Goal: Task Accomplishment & Management: Manage account settings

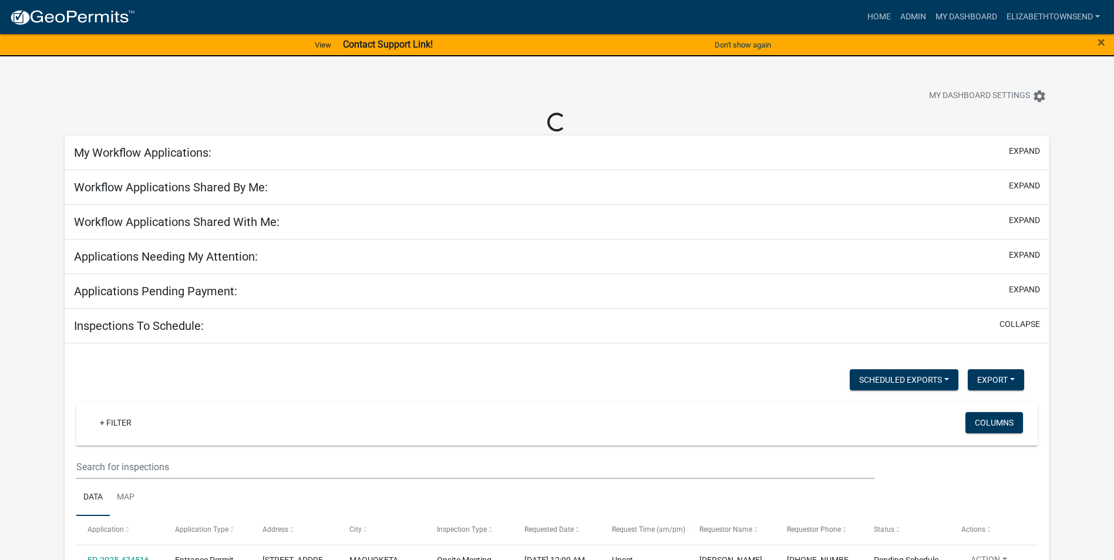
select select "3: 100"
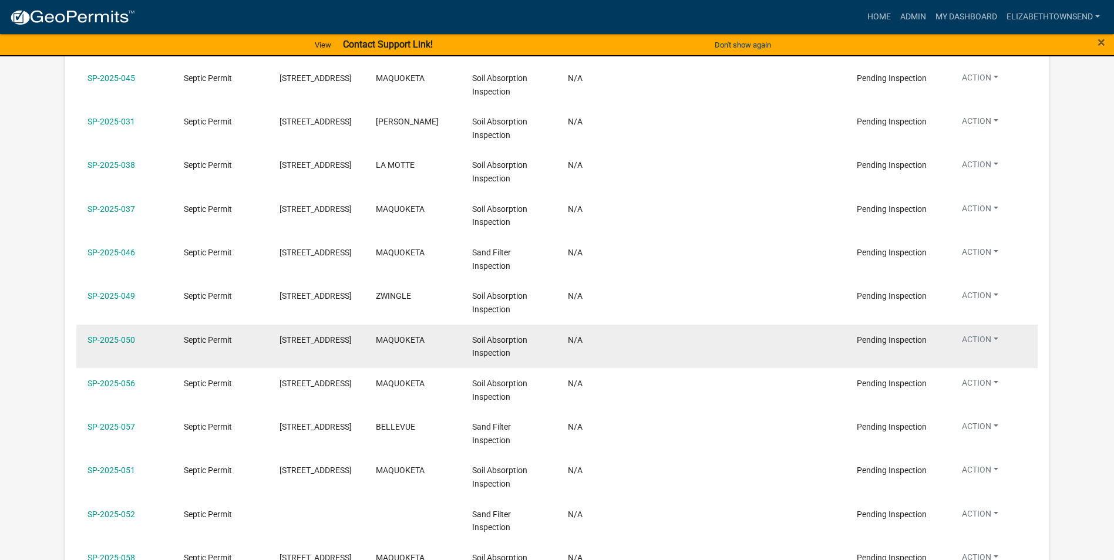
scroll to position [999, 0]
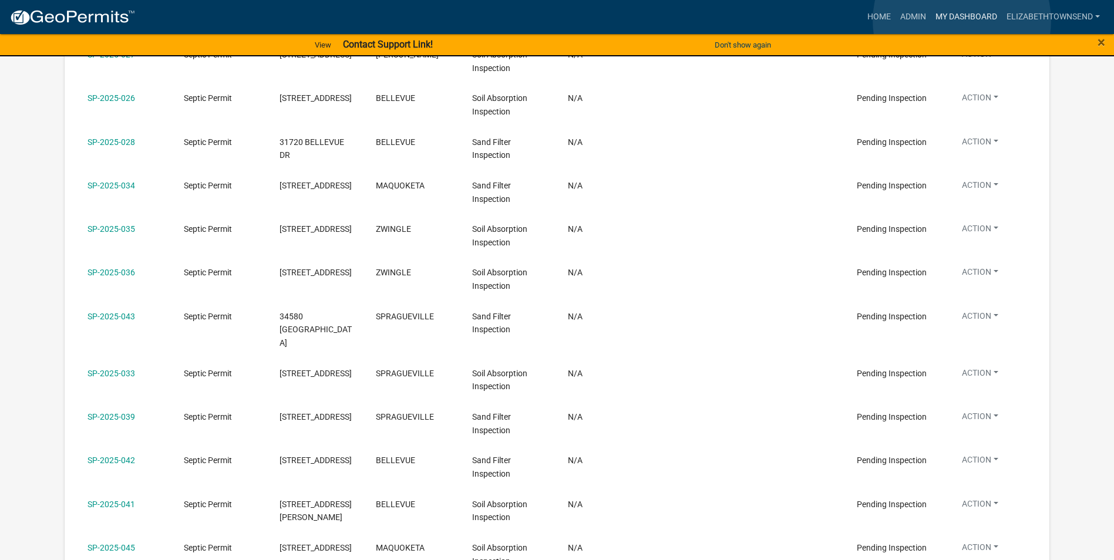
click at [962, 21] on link "My Dashboard" at bounding box center [966, 17] width 71 height 22
click at [916, 15] on link "Admin" at bounding box center [913, 17] width 35 height 22
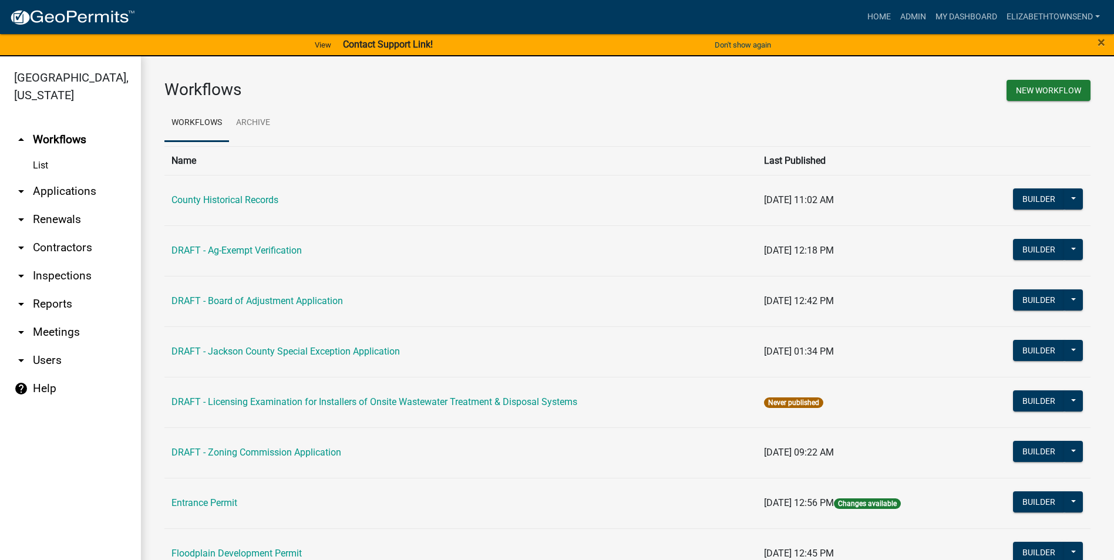
click at [46, 154] on link "List" at bounding box center [70, 165] width 141 height 23
click at [59, 177] on link "arrow_drop_down Applications" at bounding box center [70, 191] width 141 height 28
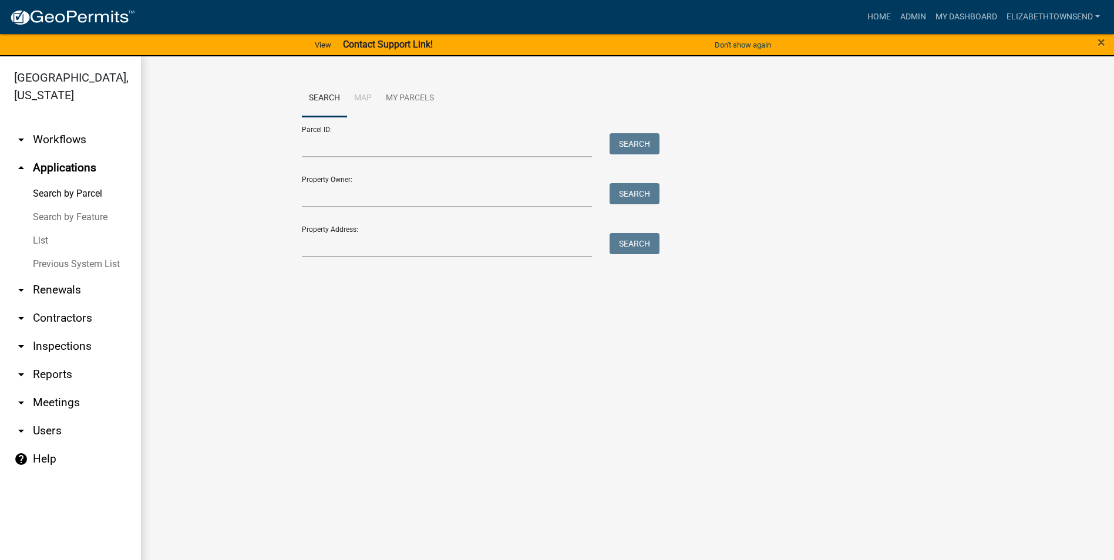
click at [39, 229] on link "List" at bounding box center [70, 240] width 141 height 23
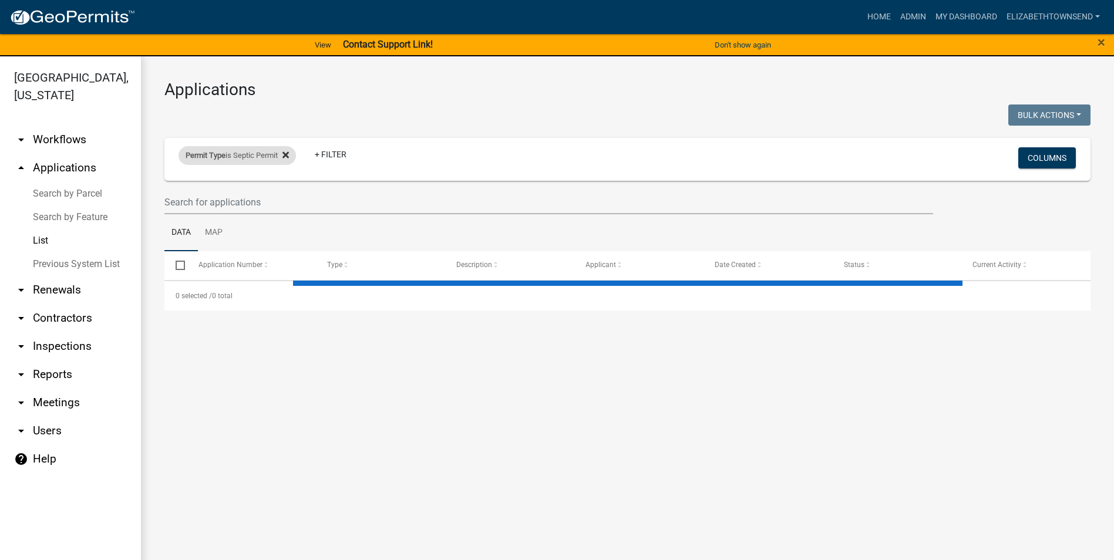
select select "3: 100"
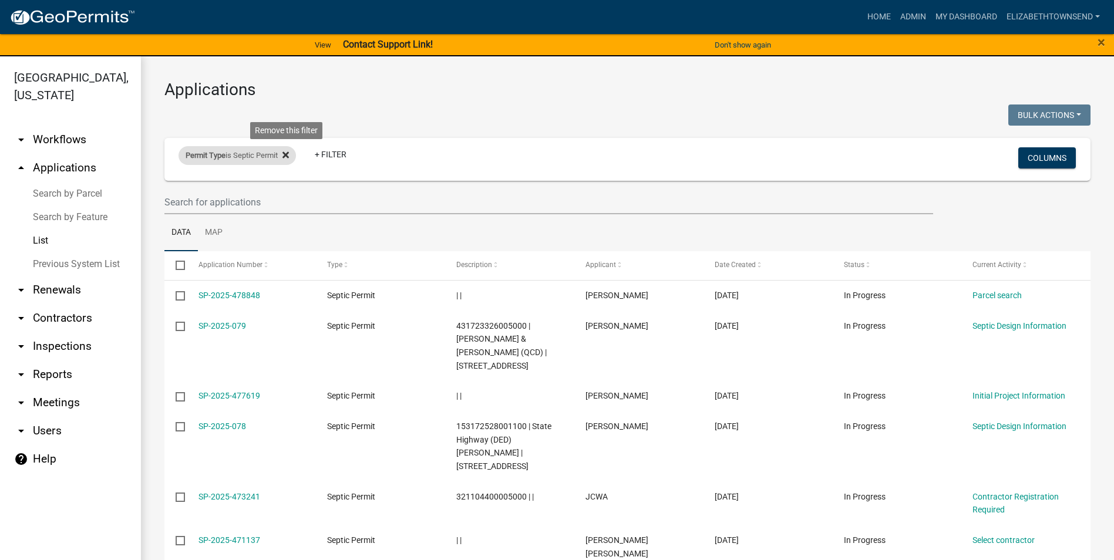
click at [289, 155] on icon at bounding box center [286, 154] width 6 height 9
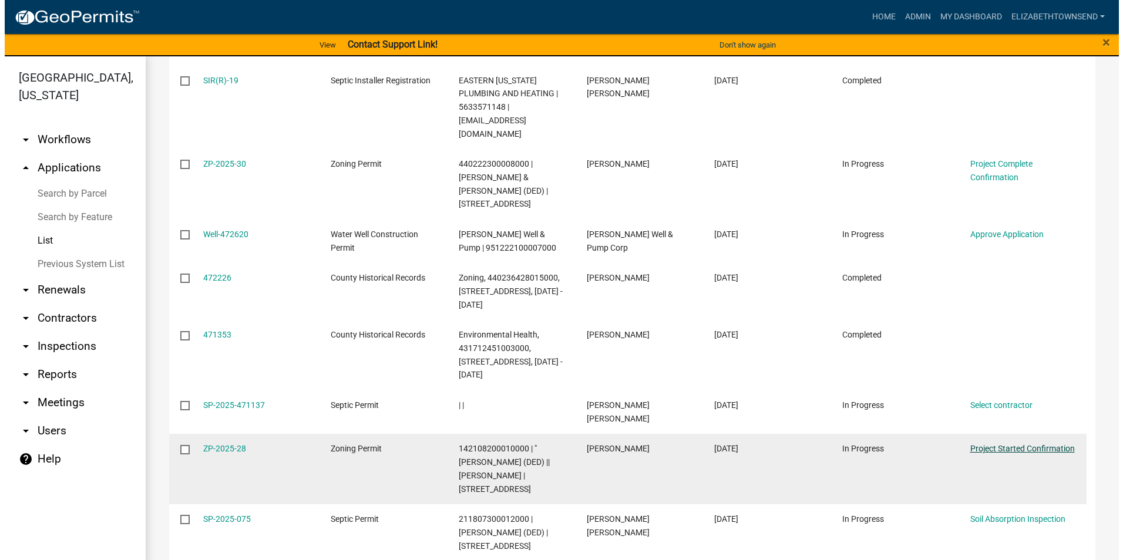
scroll to position [1880, 0]
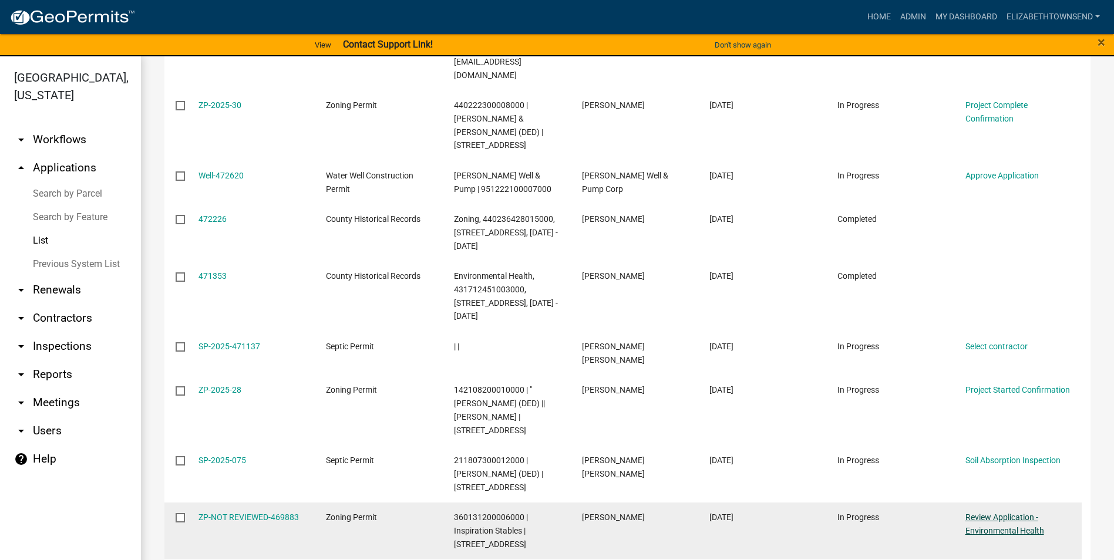
click at [987, 513] on link "Review Application - Environmental Health" at bounding box center [1005, 524] width 79 height 23
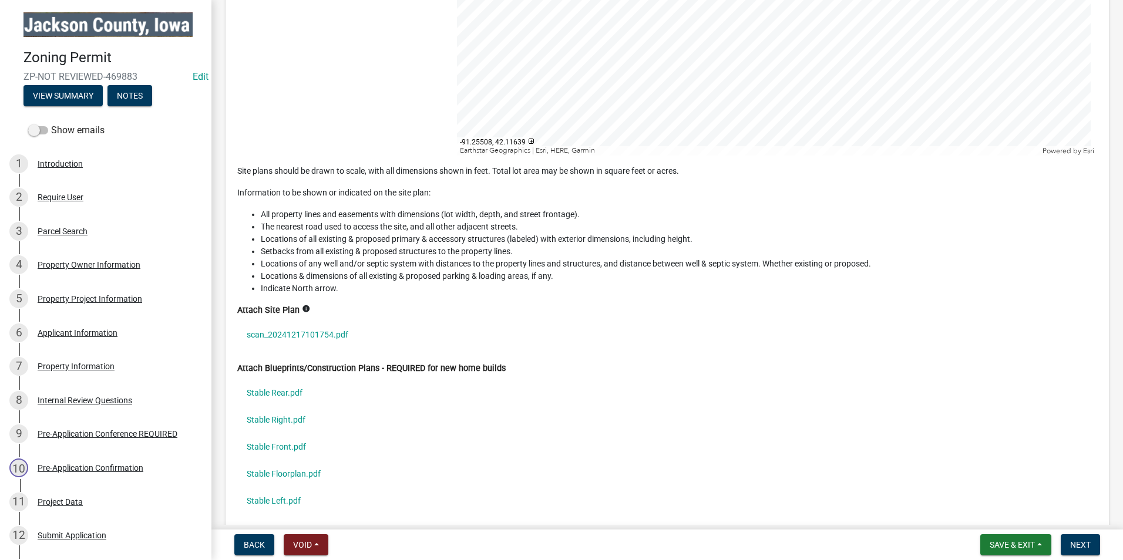
scroll to position [4230, 0]
click at [325, 333] on link "scan_20241217101754.pdf" at bounding box center [667, 334] width 860 height 27
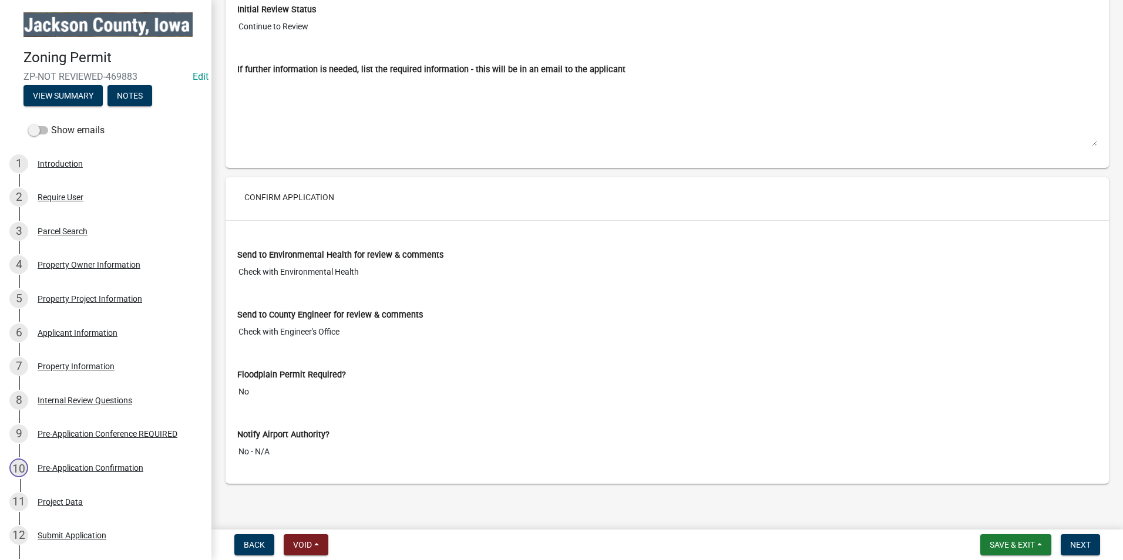
scroll to position [8493, 0]
click at [1089, 550] on span "Next" at bounding box center [1080, 544] width 21 height 9
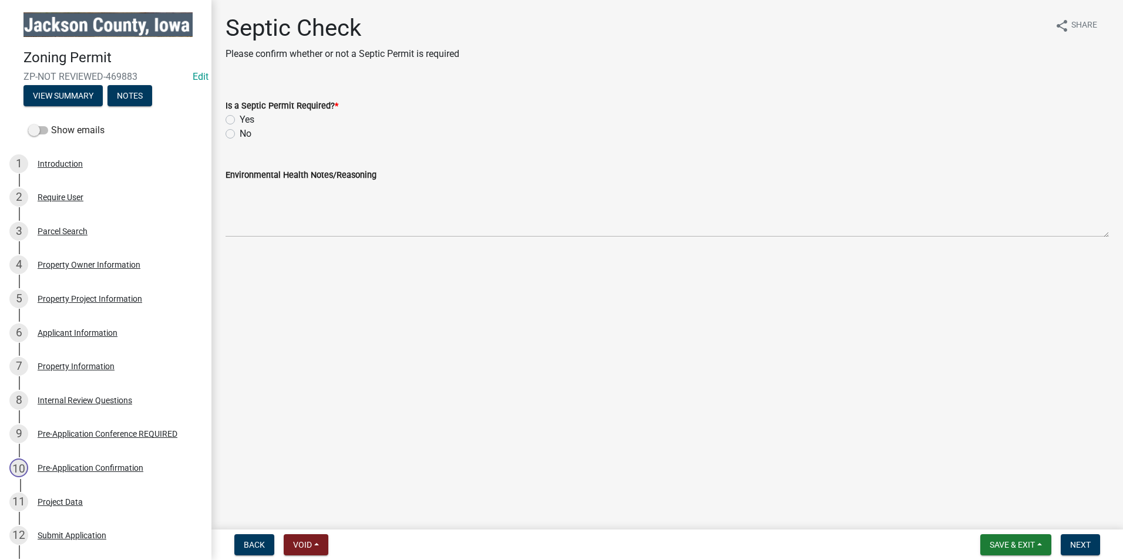
click at [240, 120] on label "Yes" at bounding box center [247, 120] width 15 height 14
click at [240, 120] on input "Yes" at bounding box center [244, 117] width 8 height 8
radio input "true"
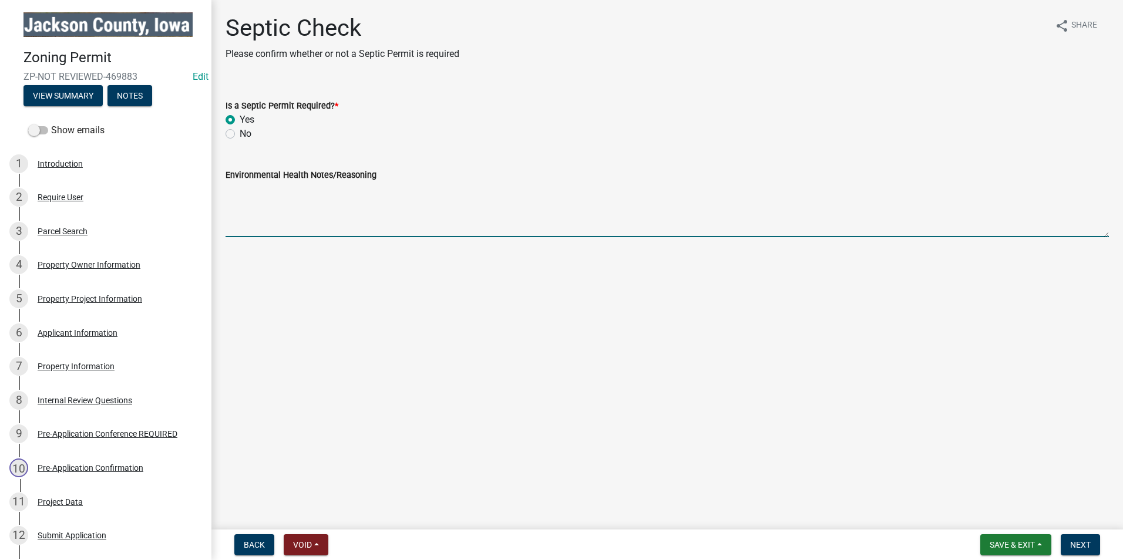
click at [281, 223] on textarea "Environmental Health Notes/Reasoning" at bounding box center [668, 209] width 884 height 55
type textarea "Not sure if this will be DNR or County permitted. Checking with DNR once applic…"
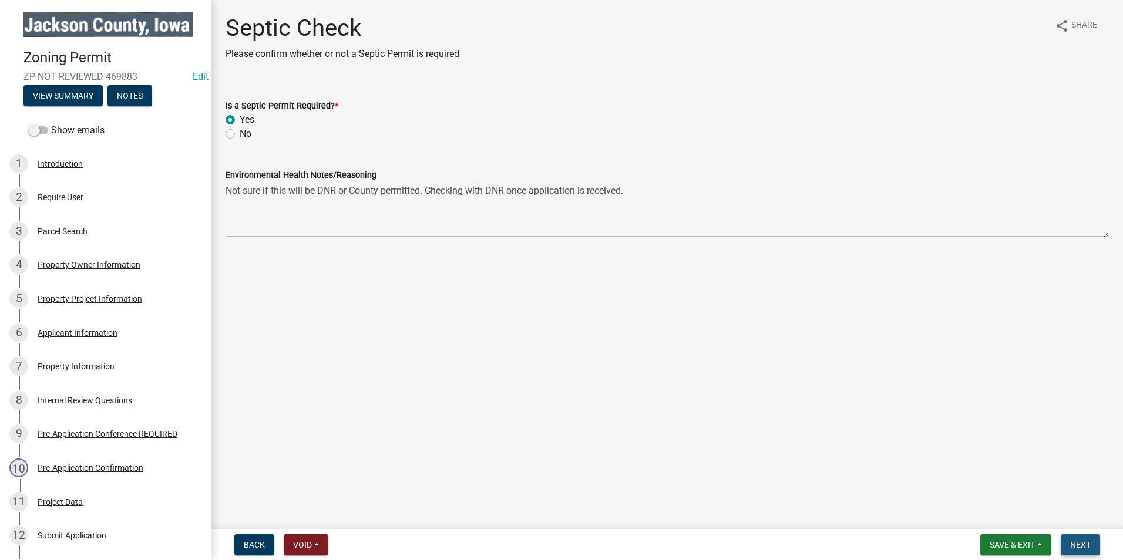
click at [1087, 551] on button "Next" at bounding box center [1080, 545] width 39 height 21
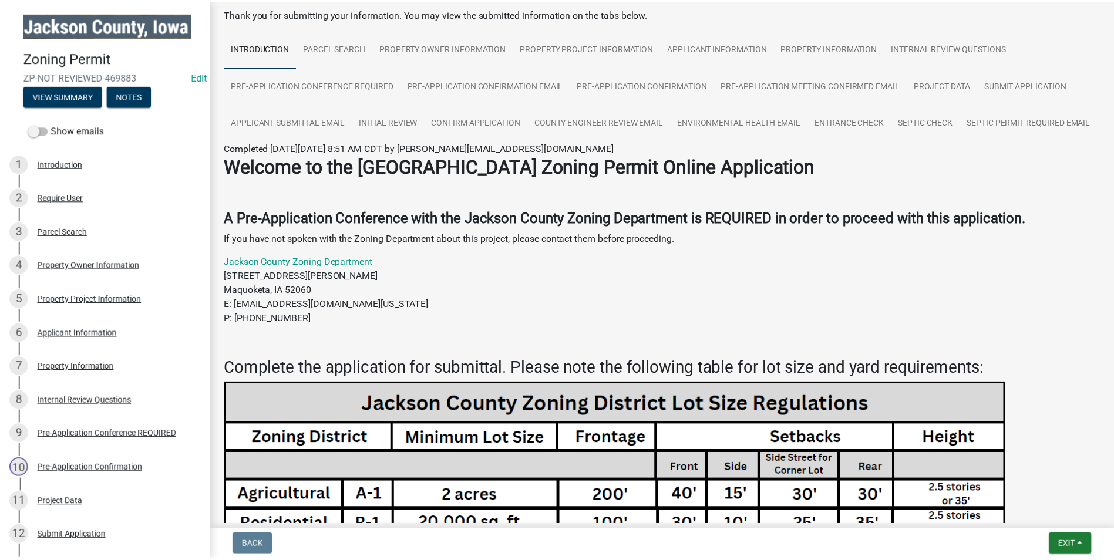
scroll to position [294, 0]
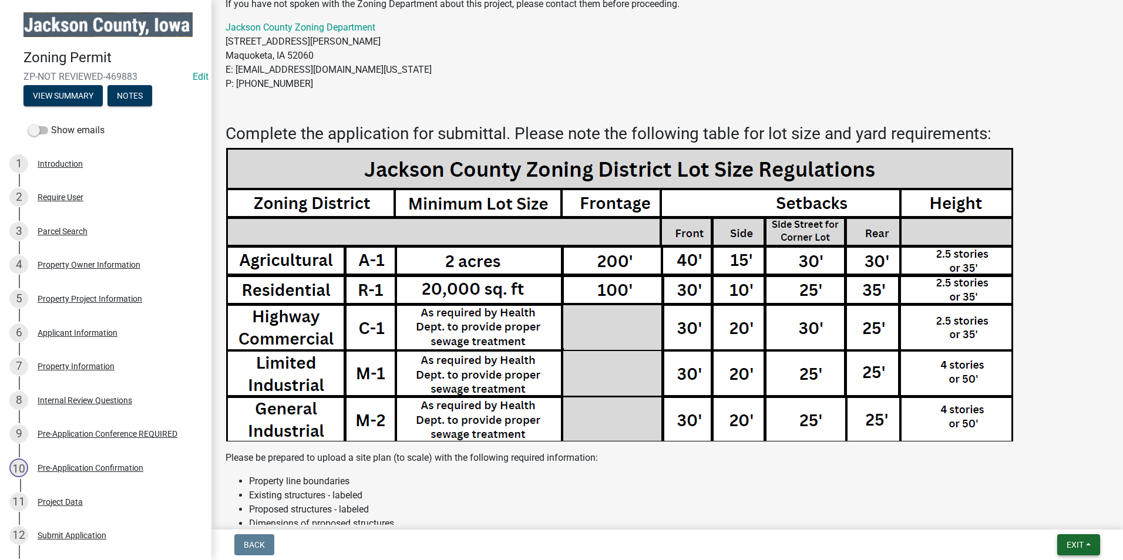
click at [1076, 545] on span "Exit" at bounding box center [1075, 544] width 17 height 9
click at [1059, 518] on button "Save & Exit" at bounding box center [1053, 514] width 94 height 28
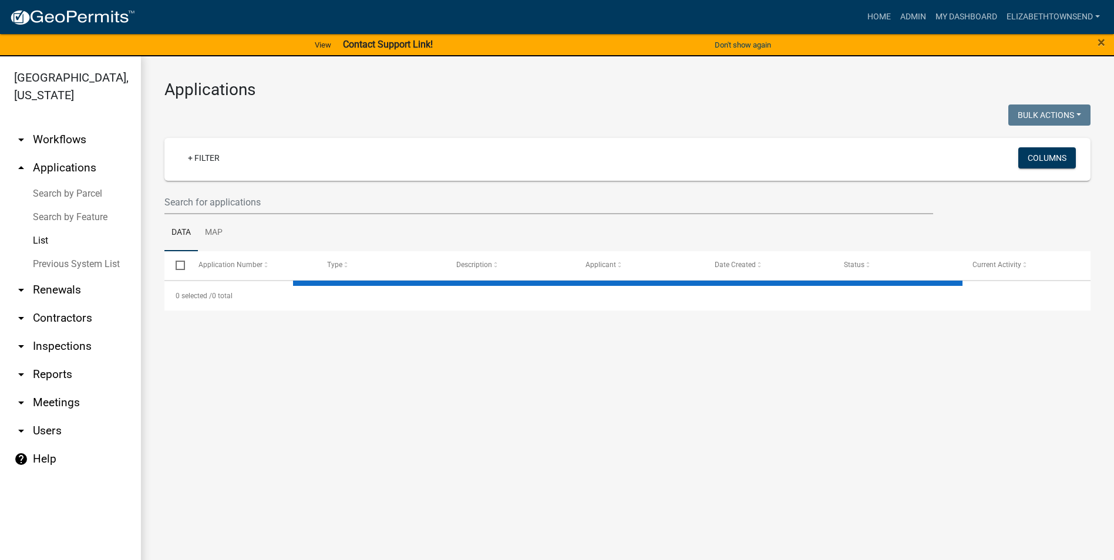
select select "3: 100"
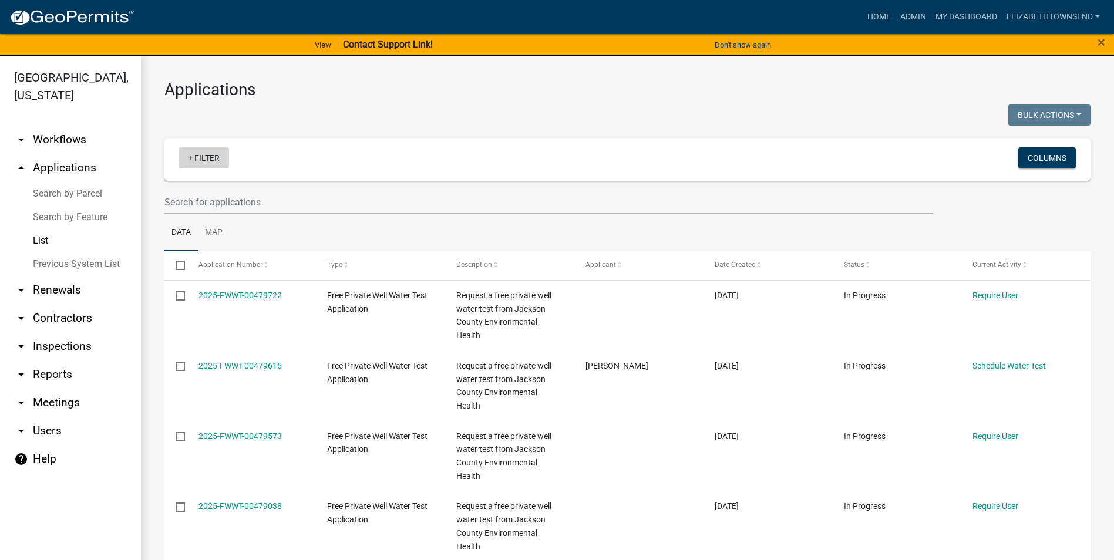
click at [205, 160] on link "+ Filter" at bounding box center [204, 157] width 51 height 21
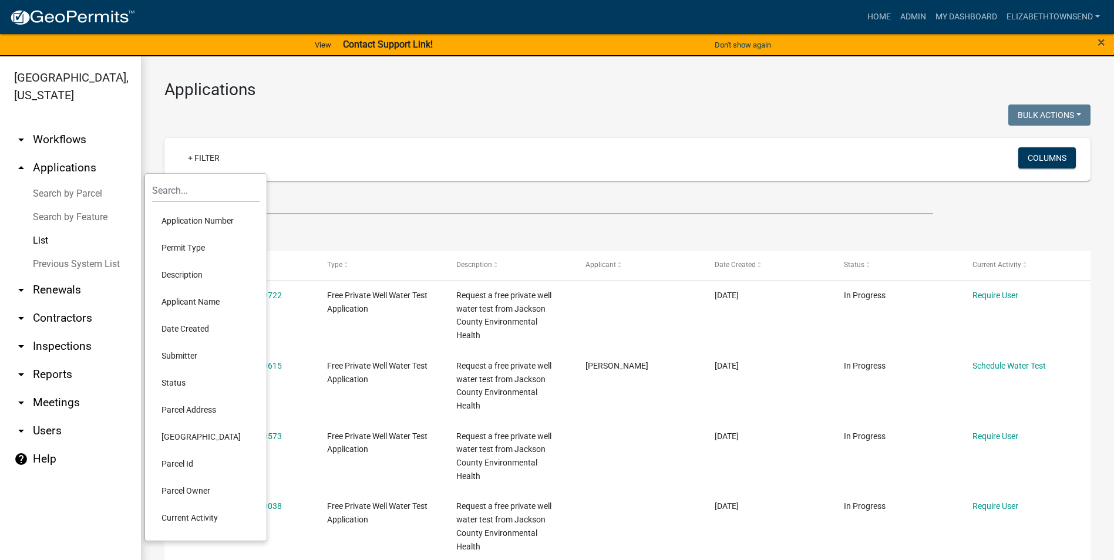
click at [183, 249] on li "Permit Type" at bounding box center [206, 247] width 108 height 27
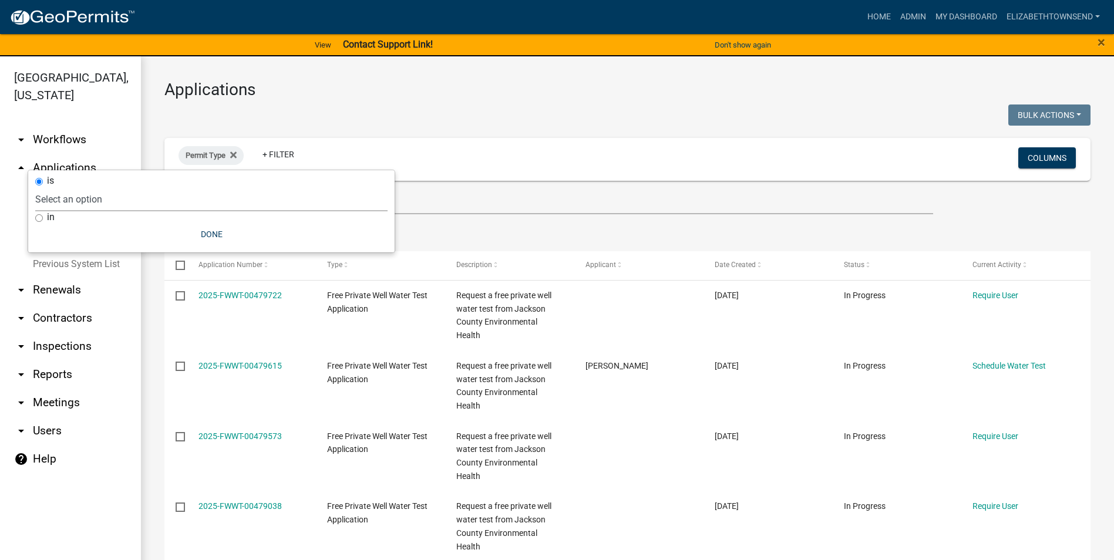
click at [141, 197] on select "Select an option County Historical Records DRAFT - Ag-Exempt Verification DRAFT…" at bounding box center [211, 199] width 352 height 24
click at [120, 189] on select "Select an option County Historical Records DRAFT - Ag-Exempt Verification DRAFT…" at bounding box center [211, 199] width 352 height 24
click at [208, 235] on button "Done" at bounding box center [211, 234] width 352 height 21
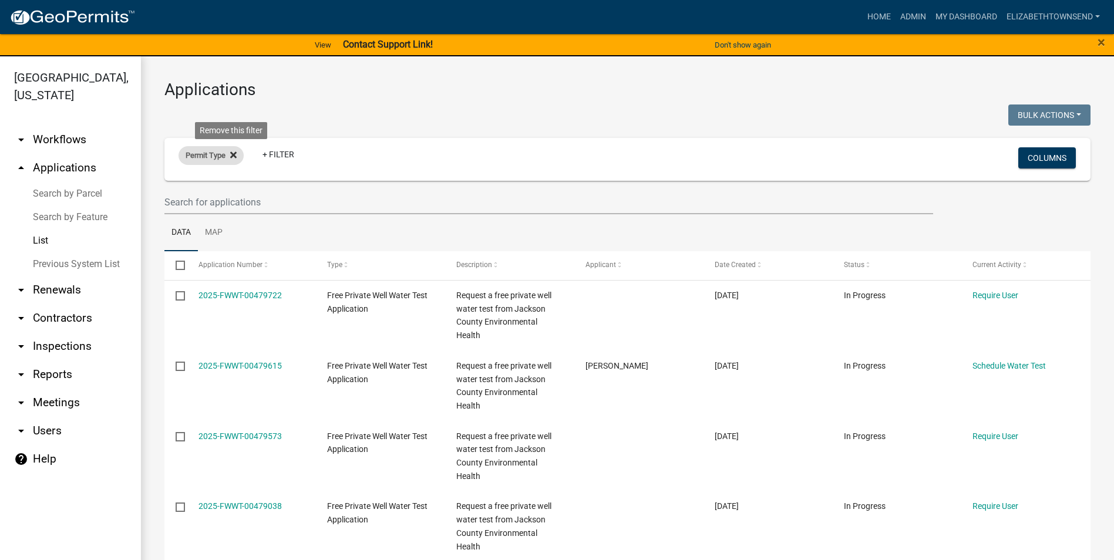
click at [235, 156] on icon at bounding box center [233, 155] width 6 height 6
click at [209, 162] on link "+ Filter" at bounding box center [204, 157] width 51 height 21
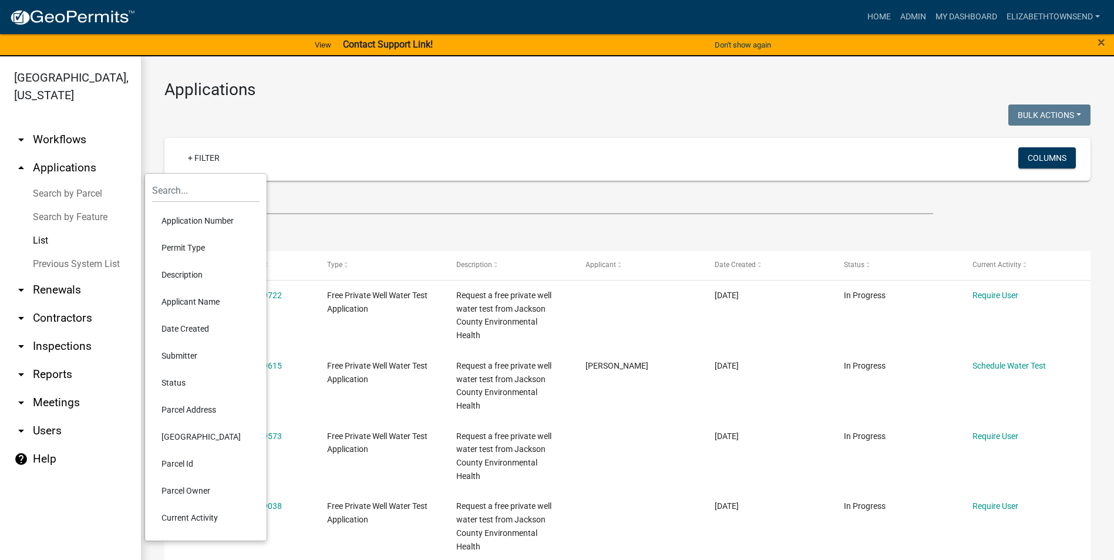
click at [214, 280] on li "Description" at bounding box center [206, 274] width 108 height 27
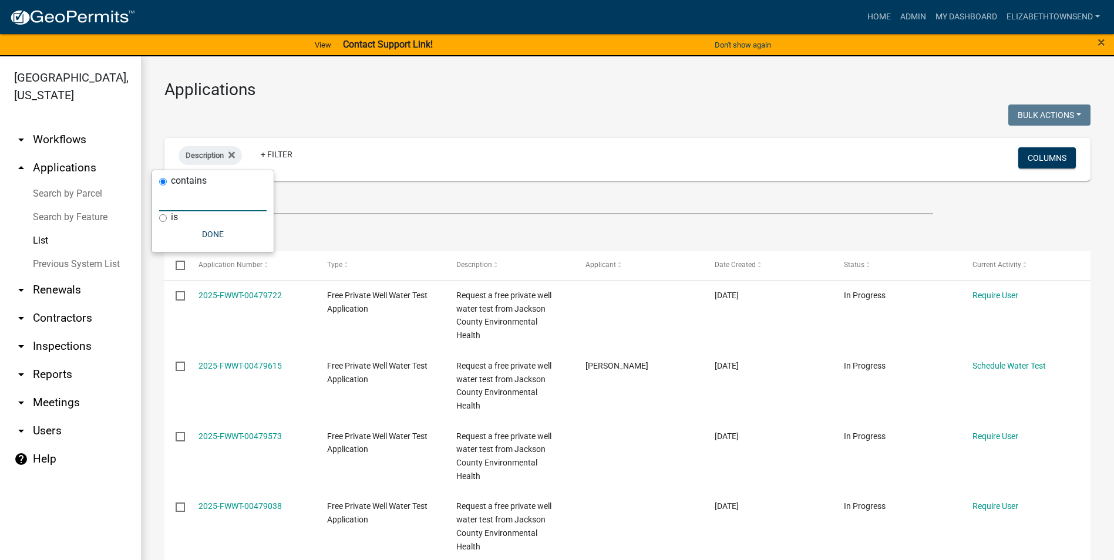
click at [200, 190] on input "text" at bounding box center [213, 199] width 108 height 24
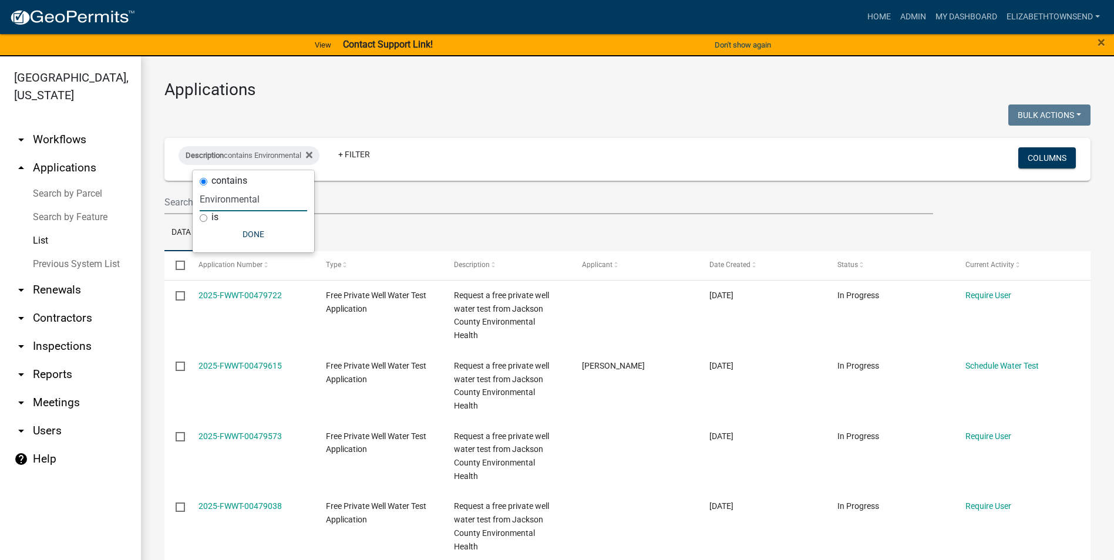
type input "Environmental"
click at [266, 238] on button "Done" at bounding box center [254, 234] width 108 height 21
click at [313, 153] on icon at bounding box center [309, 154] width 6 height 9
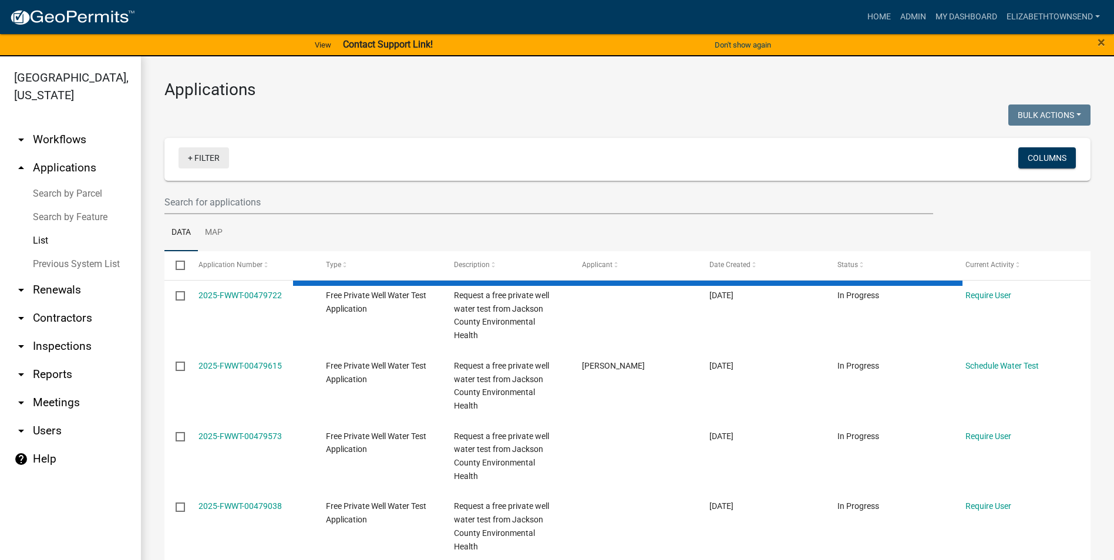
click at [202, 160] on link "+ Filter" at bounding box center [204, 157] width 51 height 21
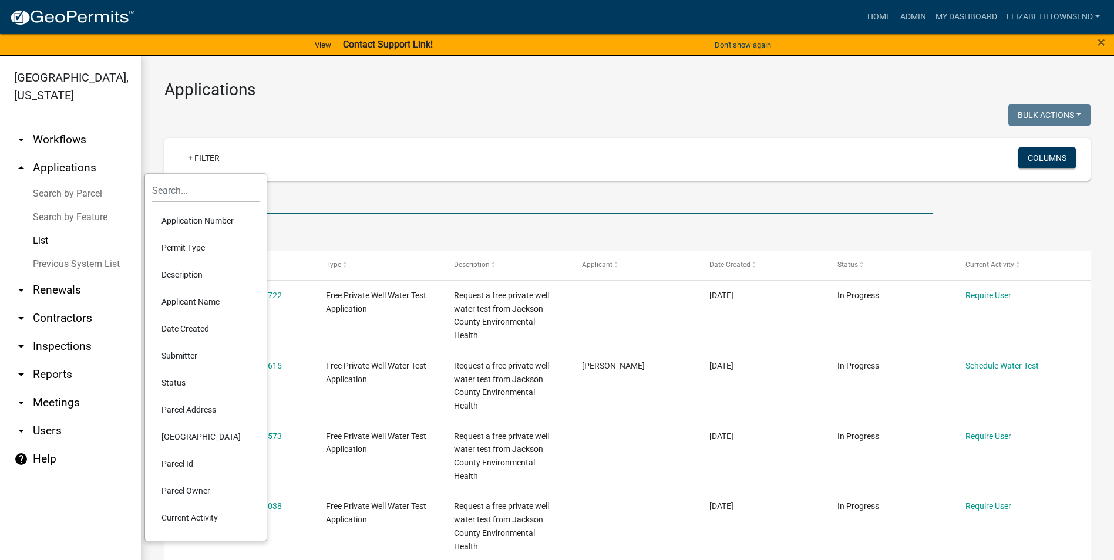
click at [286, 197] on input "text" at bounding box center [548, 202] width 769 height 24
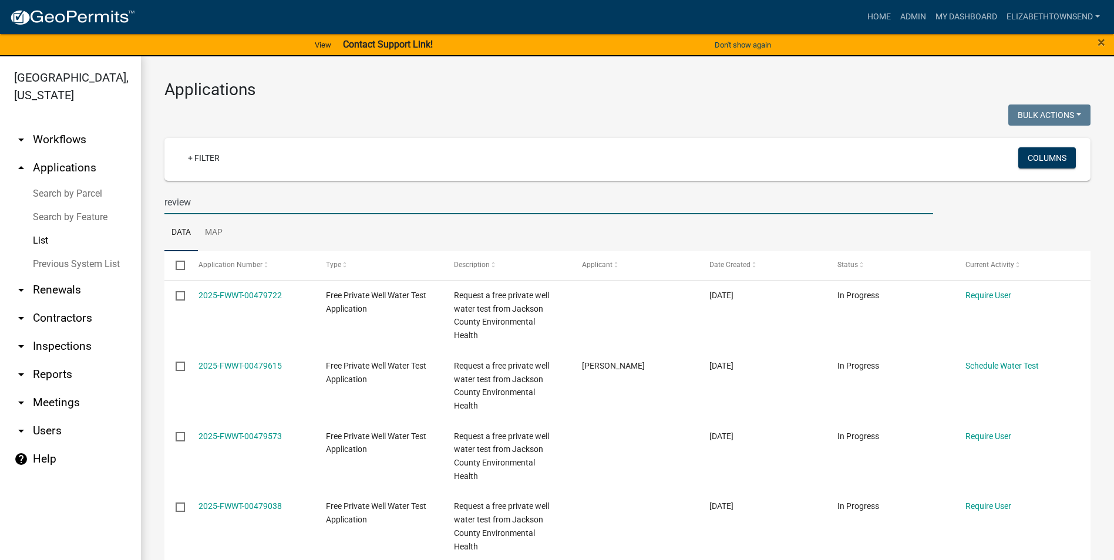
type input "review"
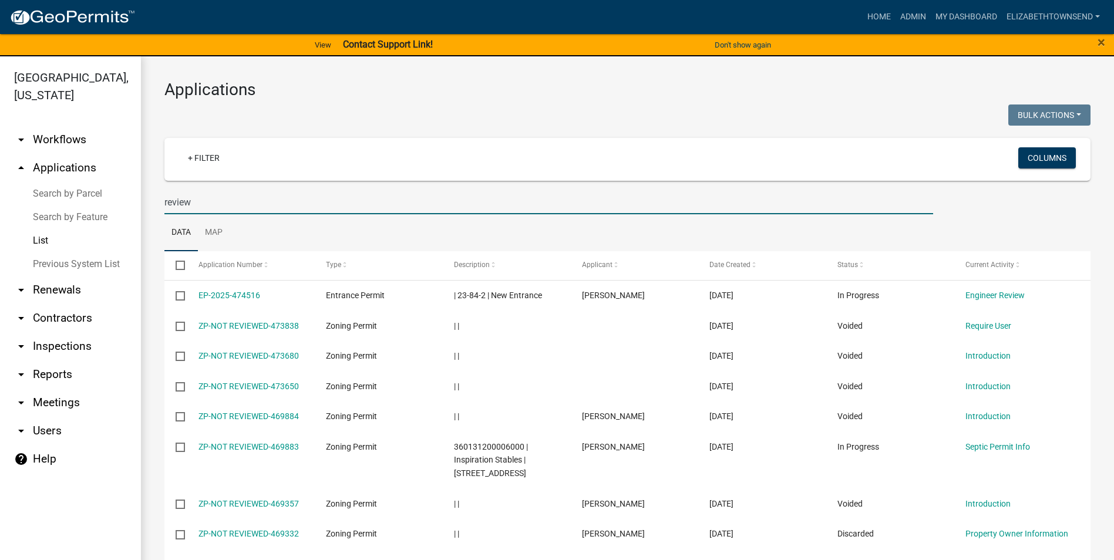
drag, startPoint x: 195, startPoint y: 199, endPoint x: 142, endPoint y: 196, distance: 53.5
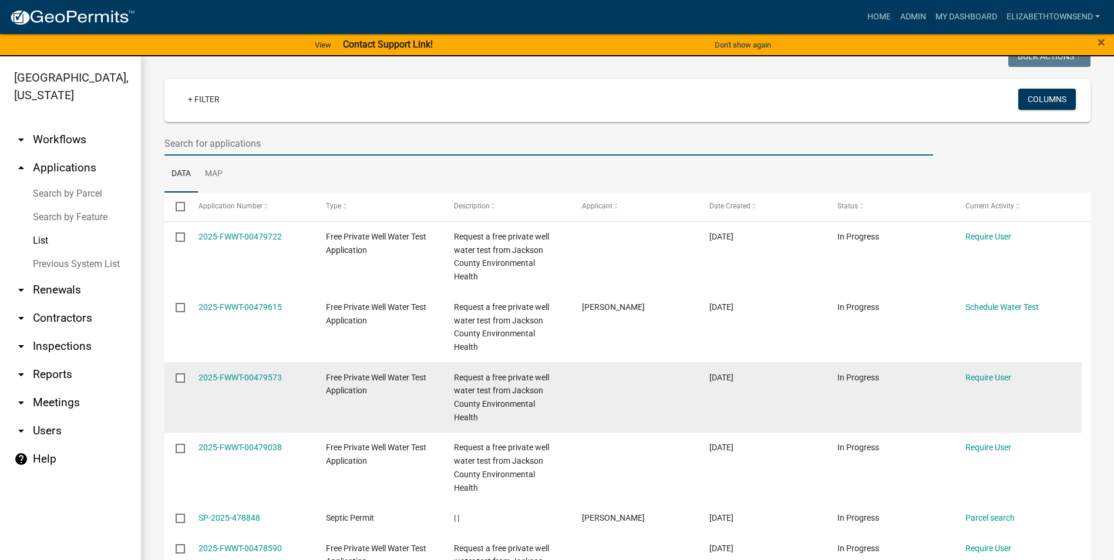
scroll to position [176, 0]
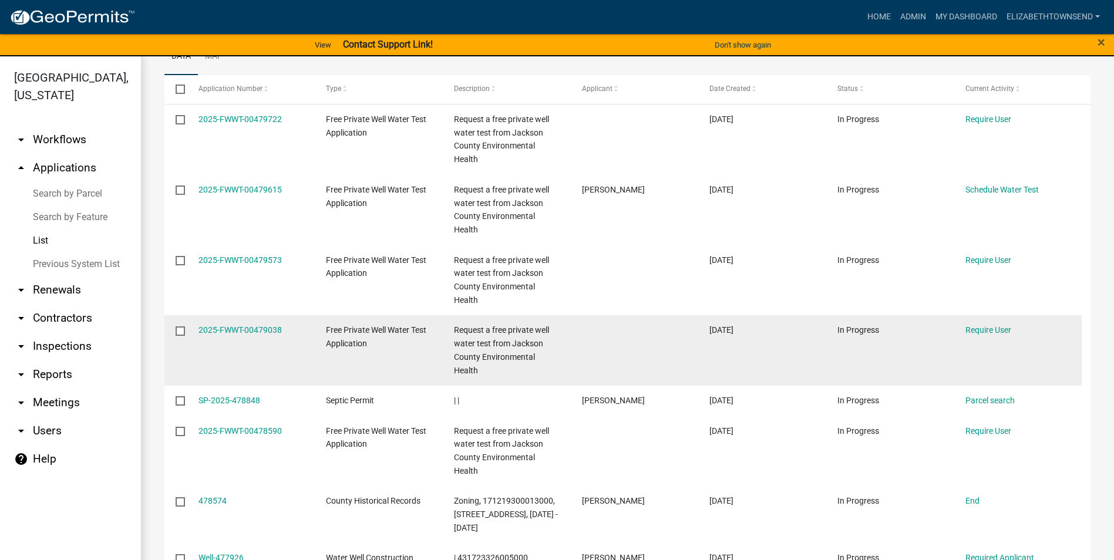
click at [179, 331] on input "checkbox" at bounding box center [180, 331] width 8 height 8
checkbox input "true"
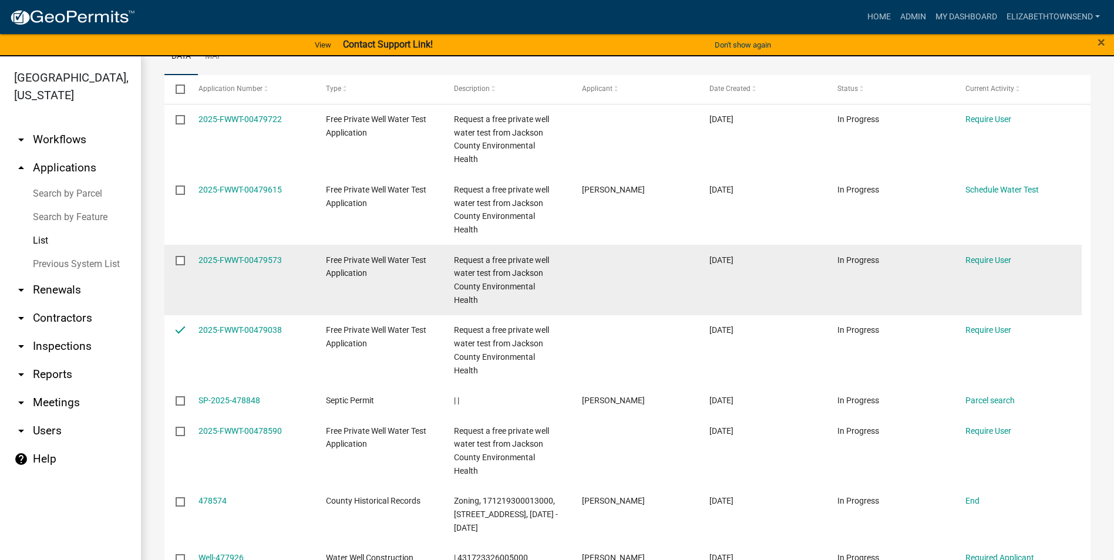
click at [173, 260] on datatable-body-cell at bounding box center [175, 280] width 22 height 70
click at [177, 259] on input "checkbox" at bounding box center [180, 260] width 8 height 8
checkbox input "true"
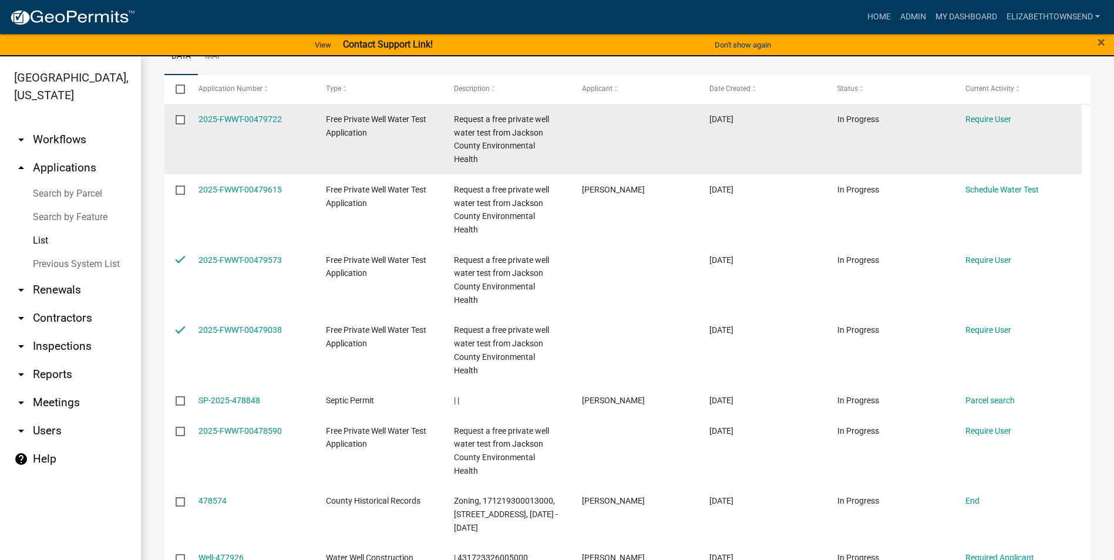
click at [180, 120] on input "checkbox" at bounding box center [180, 119] width 8 height 8
checkbox input "true"
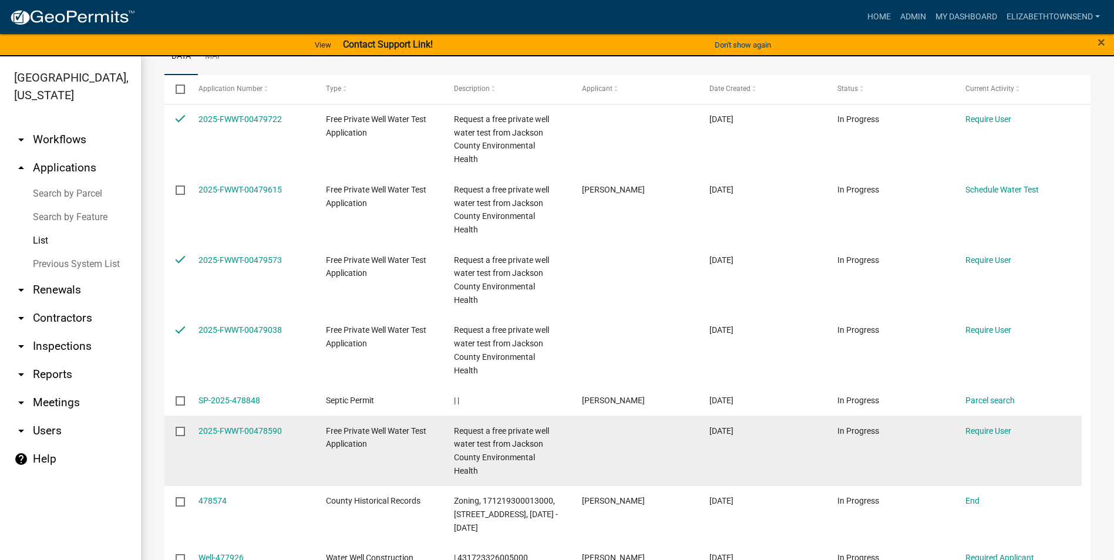
click at [182, 432] on input "checkbox" at bounding box center [180, 431] width 8 height 8
checkbox input "true"
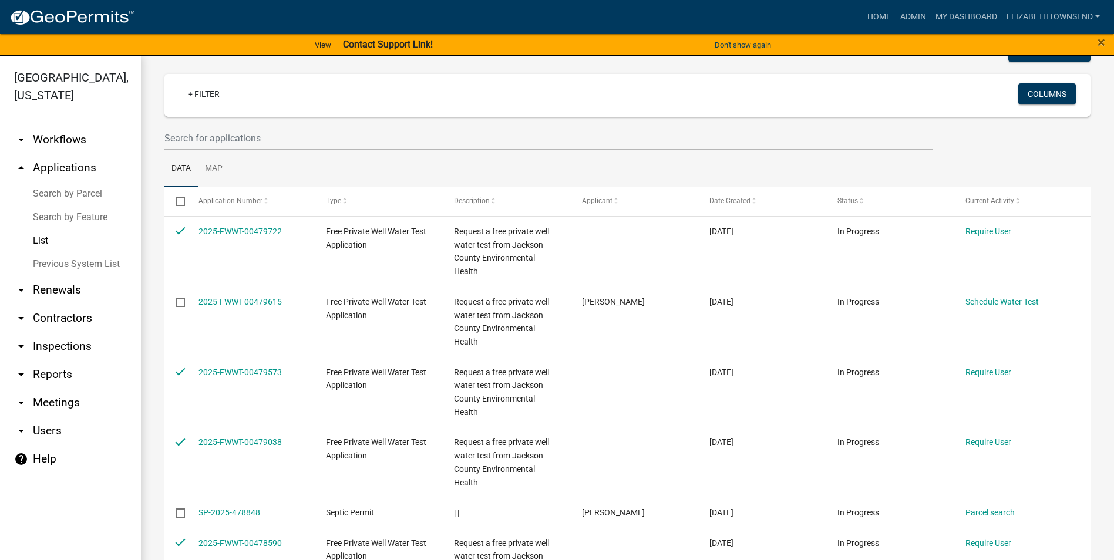
scroll to position [0, 0]
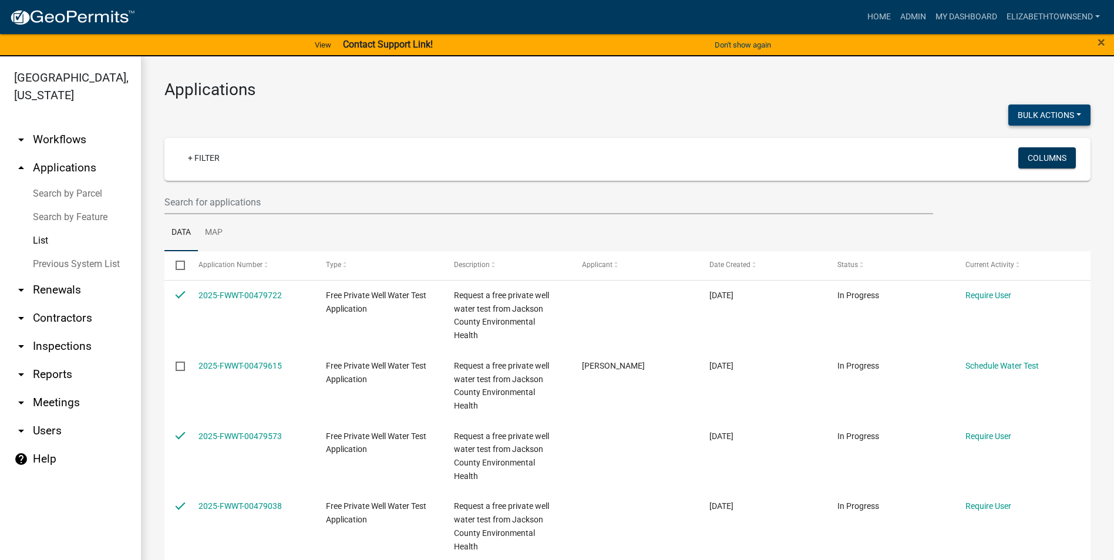
click at [1049, 113] on button "Bulk Actions" at bounding box center [1050, 115] width 82 height 21
click at [1019, 151] on button "Void" at bounding box center [1044, 146] width 94 height 28
checkbox input "false"
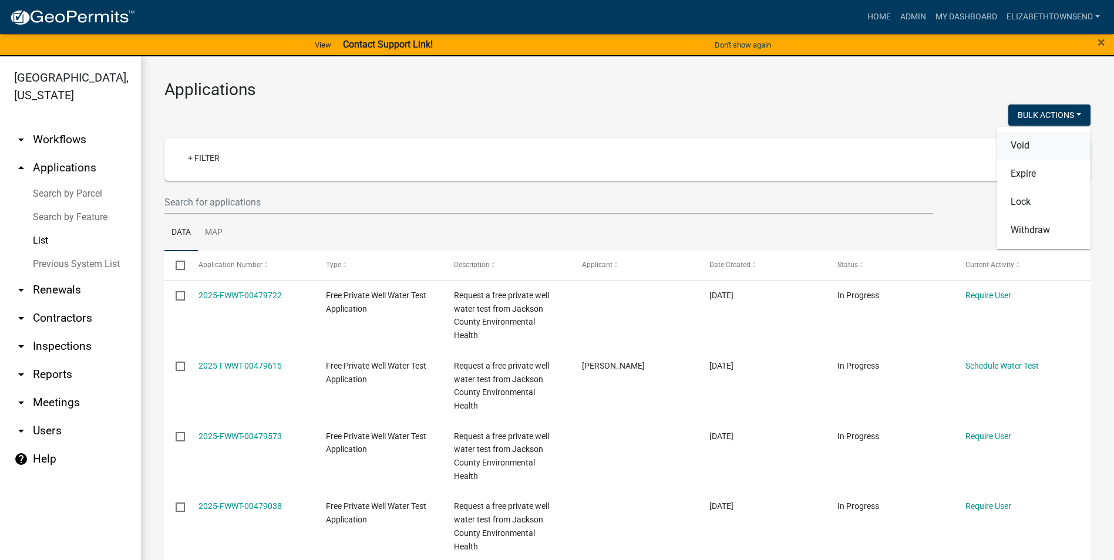
checkbox input "false"
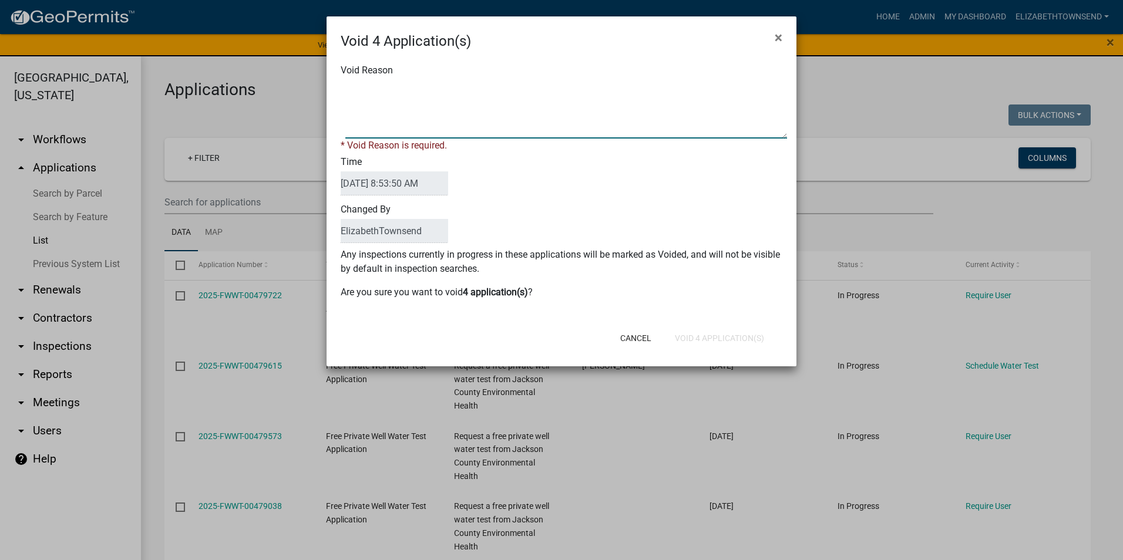
click at [421, 105] on textarea "Void Reason" at bounding box center [566, 109] width 442 height 59
type textarea "duplicate"
click at [702, 340] on form "Void 4 Application(s) × Void Reason * Void Reason is required. Time [DATE] 8:53…" at bounding box center [562, 186] width 470 height 340
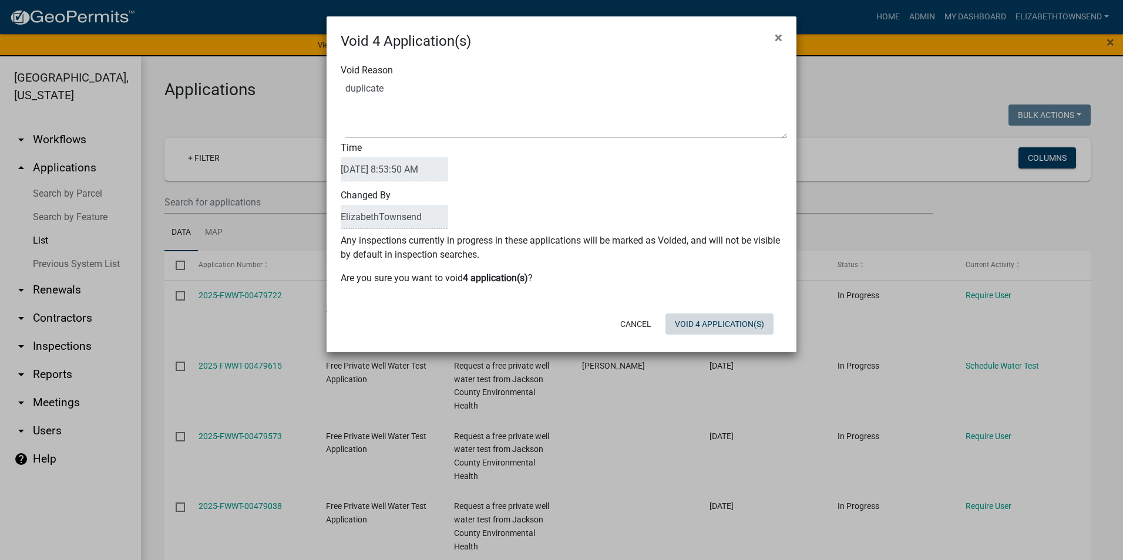
click at [706, 330] on button "Void 4 Application(s)" at bounding box center [720, 324] width 108 height 21
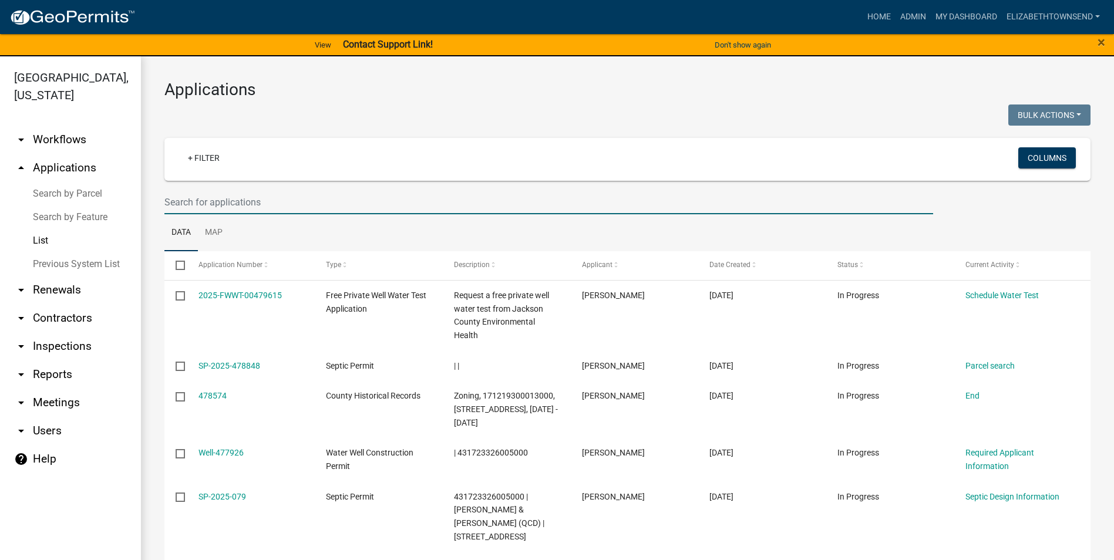
click at [244, 204] on input "text" at bounding box center [548, 202] width 769 height 24
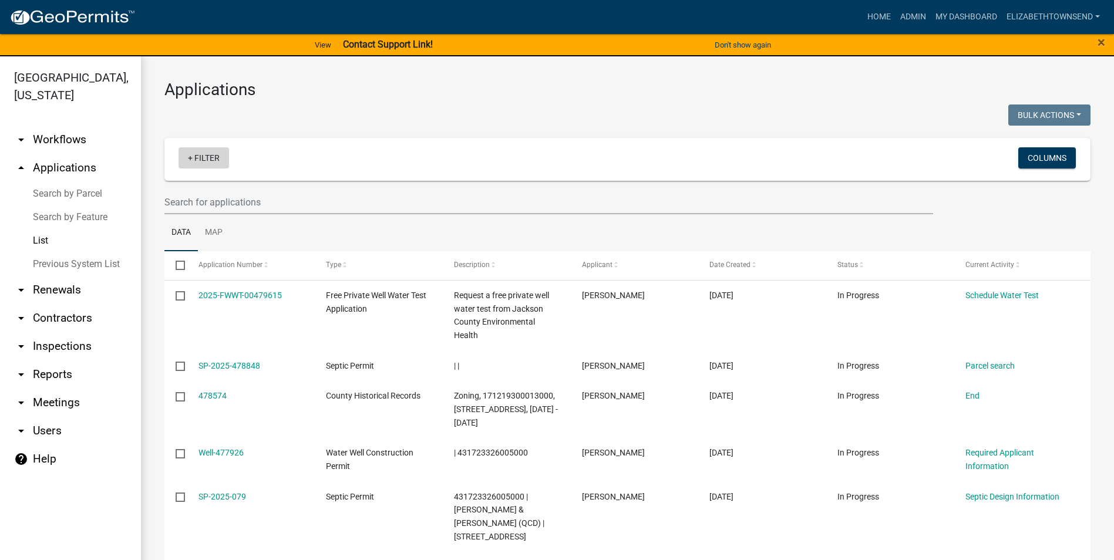
click at [196, 166] on link "+ Filter" at bounding box center [204, 157] width 51 height 21
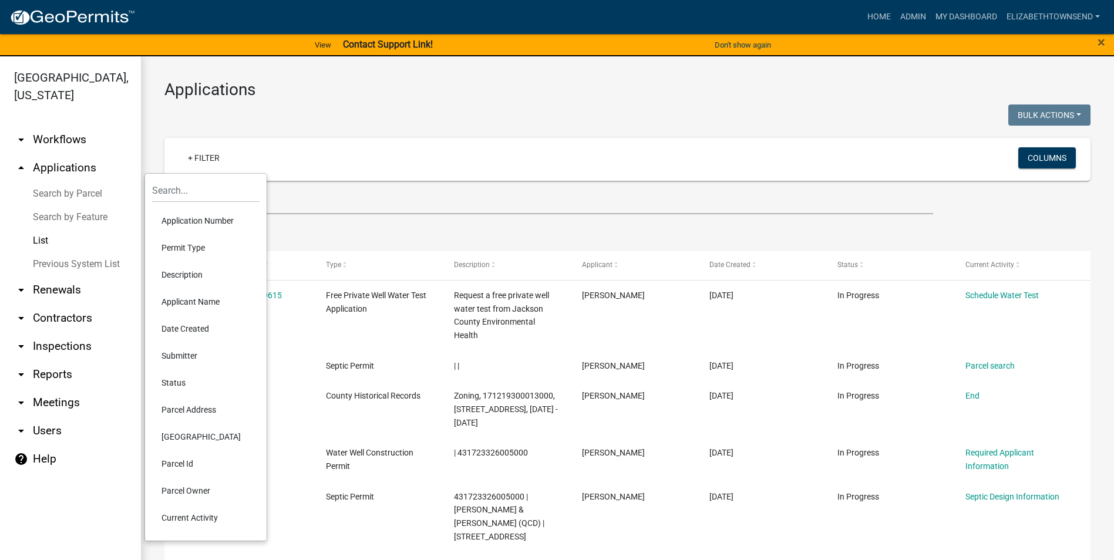
click at [197, 271] on li "Description" at bounding box center [206, 274] width 108 height 27
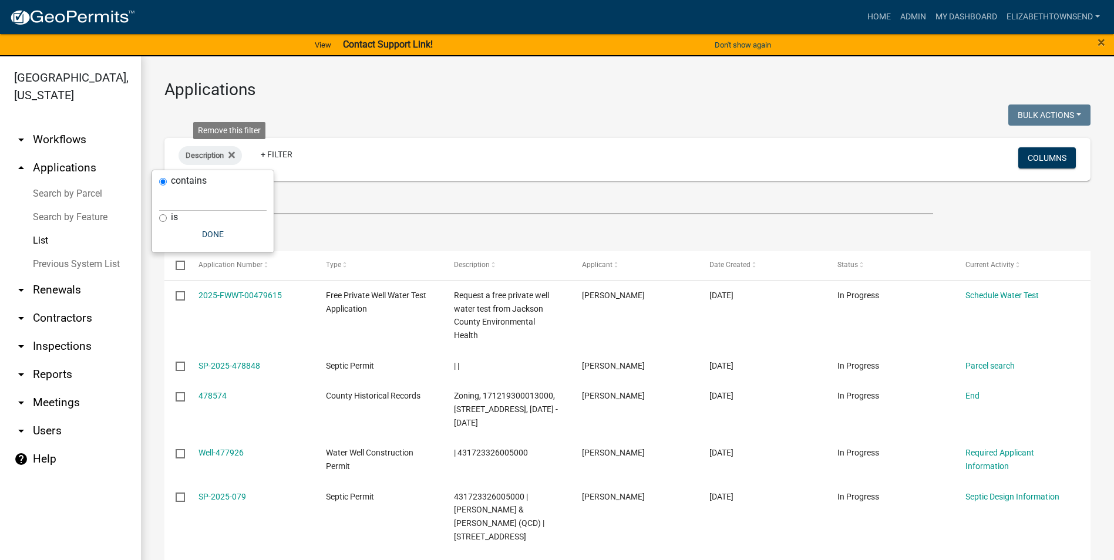
click at [233, 155] on icon at bounding box center [232, 155] width 6 height 6
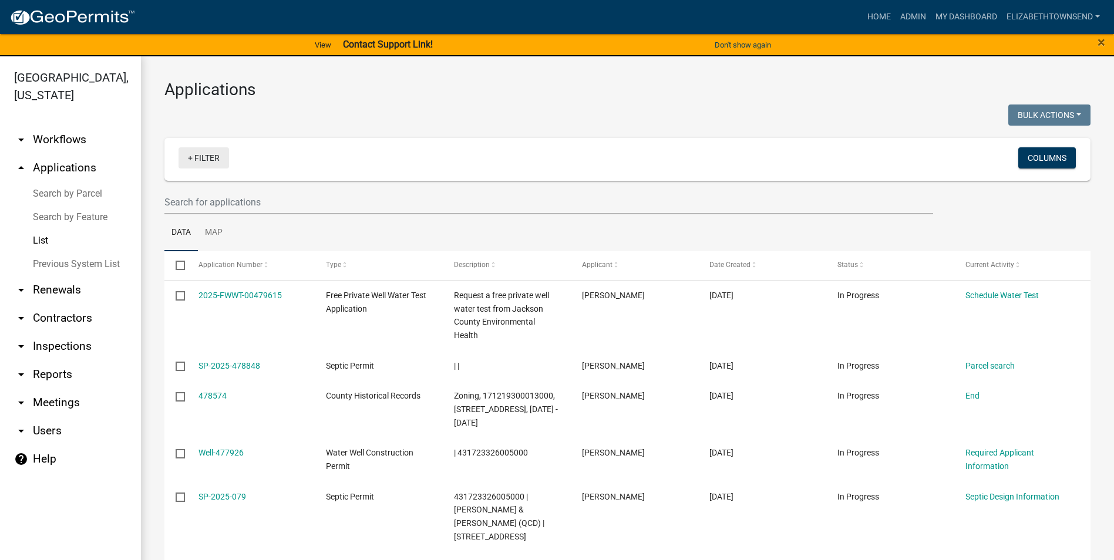
click at [211, 159] on link "+ Filter" at bounding box center [204, 157] width 51 height 21
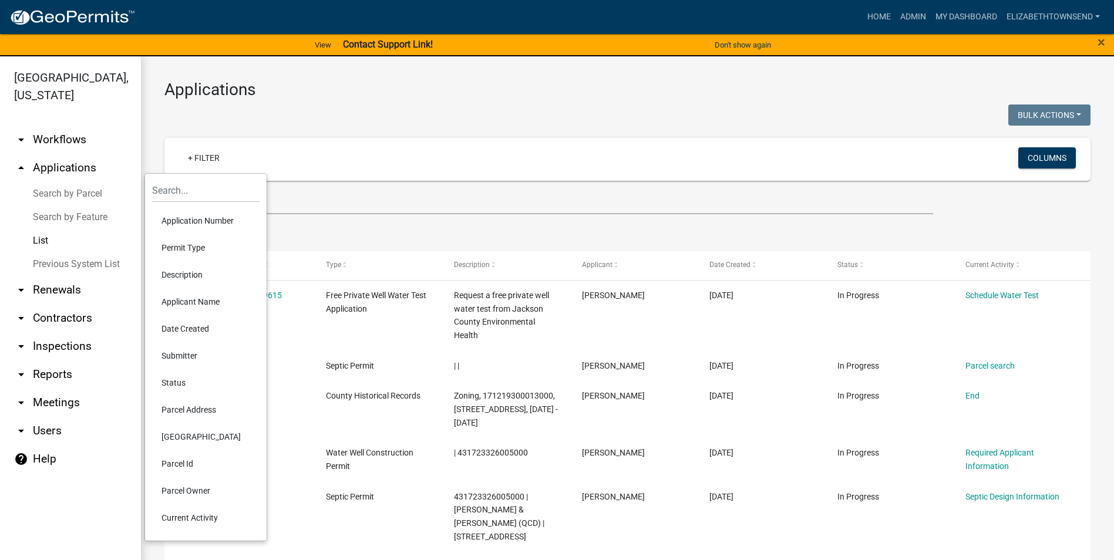
click at [189, 248] on li "Permit Type" at bounding box center [206, 247] width 108 height 27
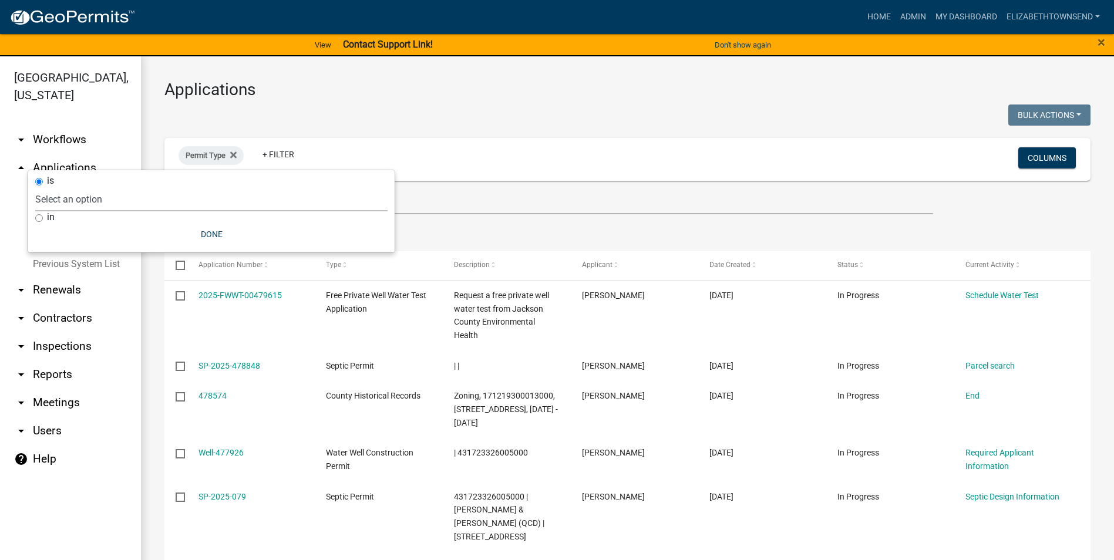
click at [144, 207] on select "Select an option County Historical Records DRAFT - Ag-Exempt Verification DRAFT…" at bounding box center [211, 199] width 352 height 24
click at [477, 198] on input "text" at bounding box center [548, 202] width 769 height 24
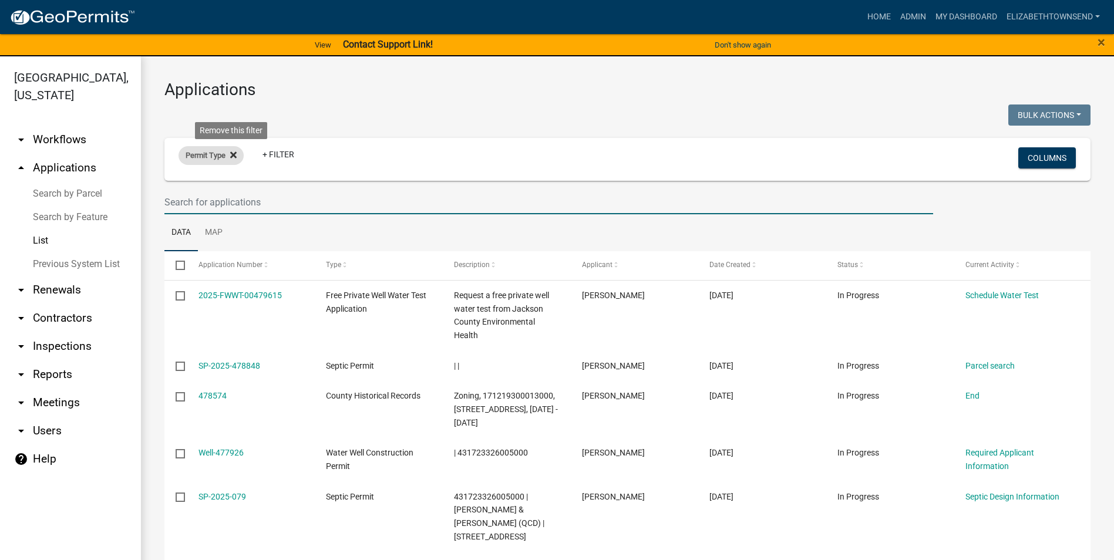
click at [234, 156] on icon at bounding box center [233, 155] width 6 height 6
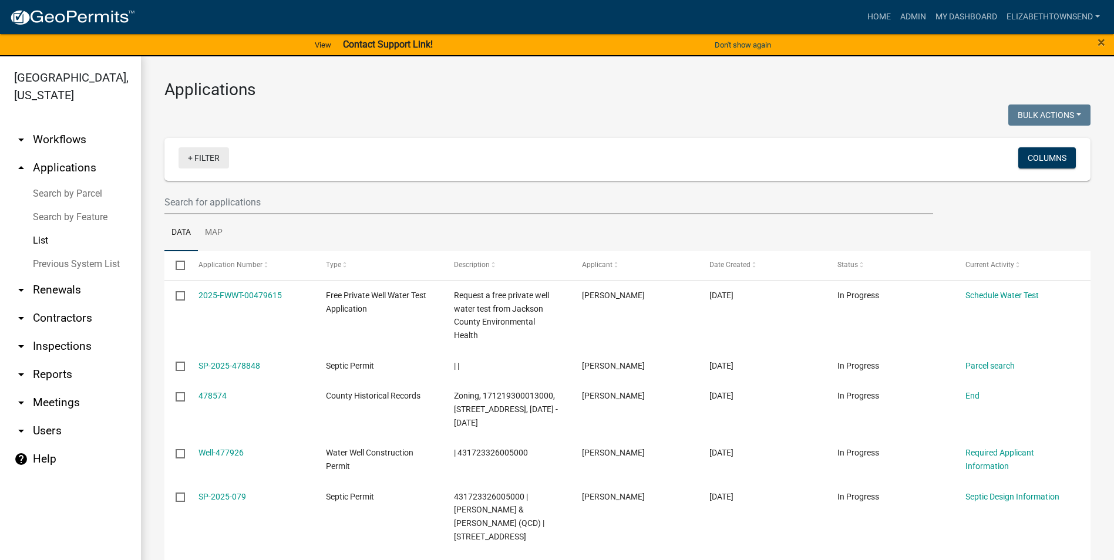
click at [192, 156] on link "+ Filter" at bounding box center [204, 157] width 51 height 21
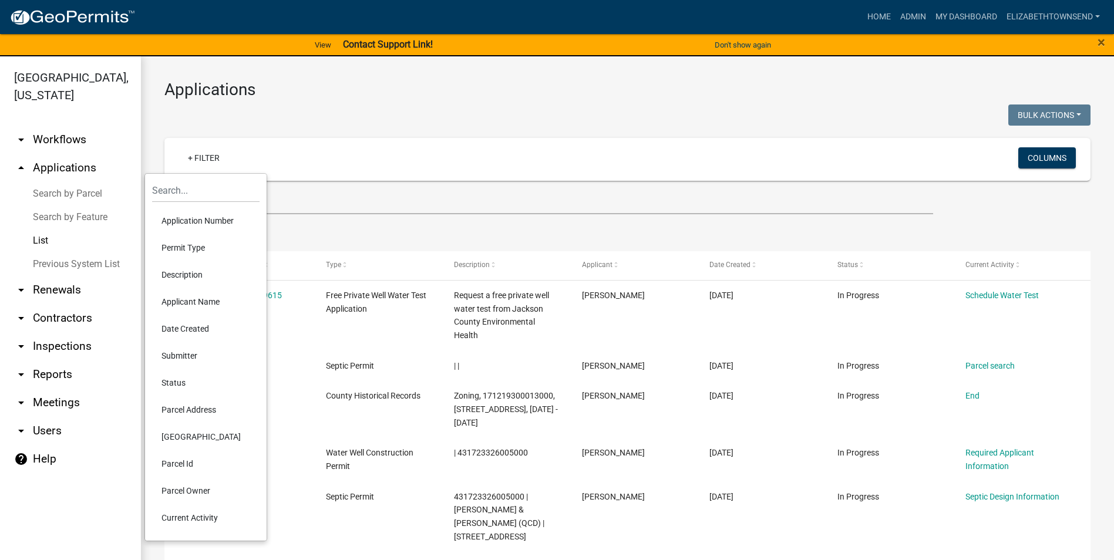
click at [175, 382] on li "Status" at bounding box center [206, 382] width 108 height 27
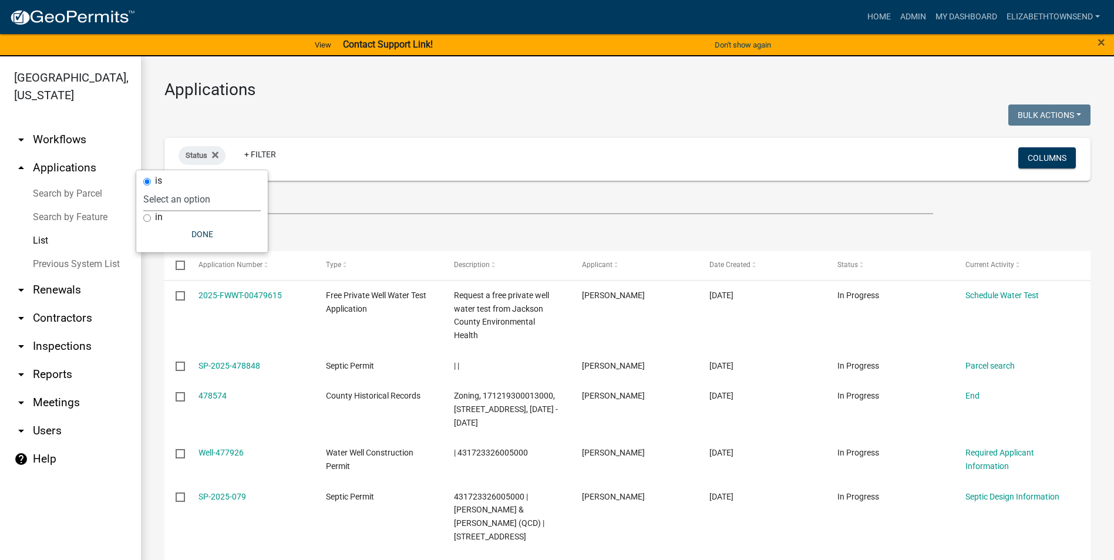
click at [207, 203] on select "Select an option Not Started In Progress Completed Expired Locked Withdrawn Voi…" at bounding box center [201, 199] width 117 height 24
select select "1"
click at [167, 187] on select "Select an option Not Started In Progress Completed Expired Locked Withdrawn Voi…" at bounding box center [201, 199] width 117 height 24
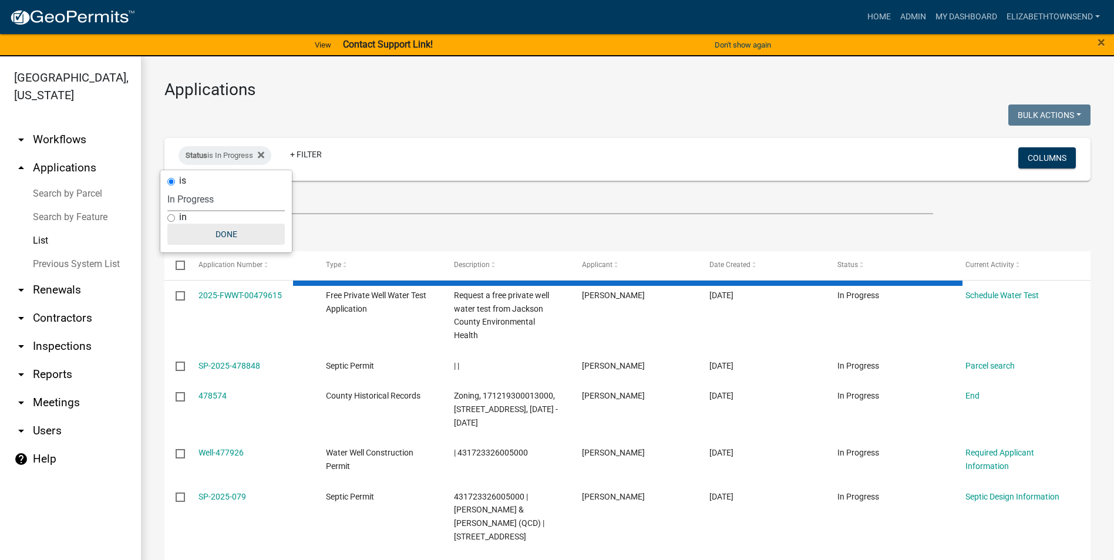
click at [197, 231] on button "Done" at bounding box center [225, 234] width 117 height 21
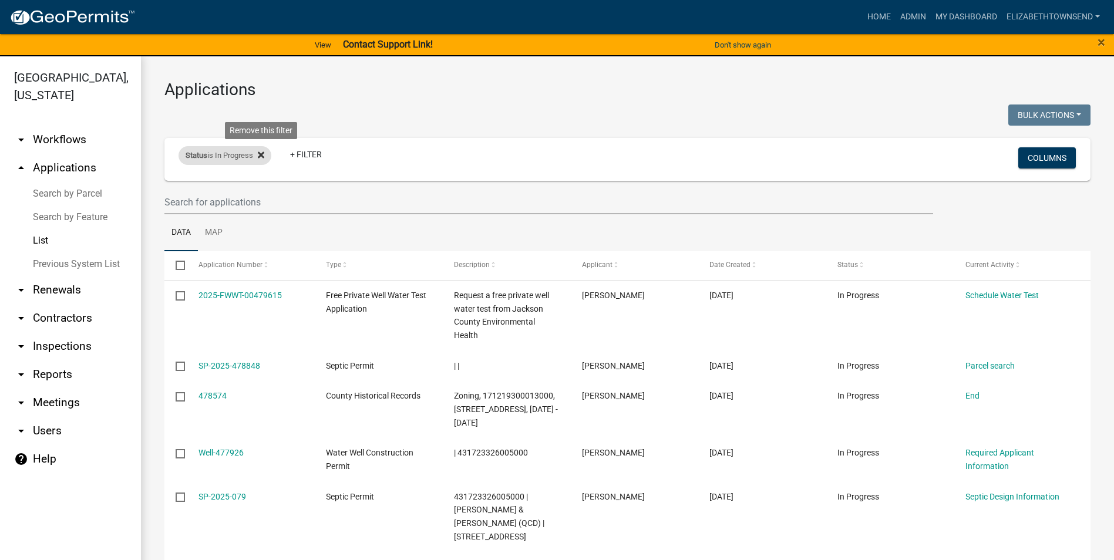
click at [263, 154] on icon at bounding box center [261, 155] width 6 height 6
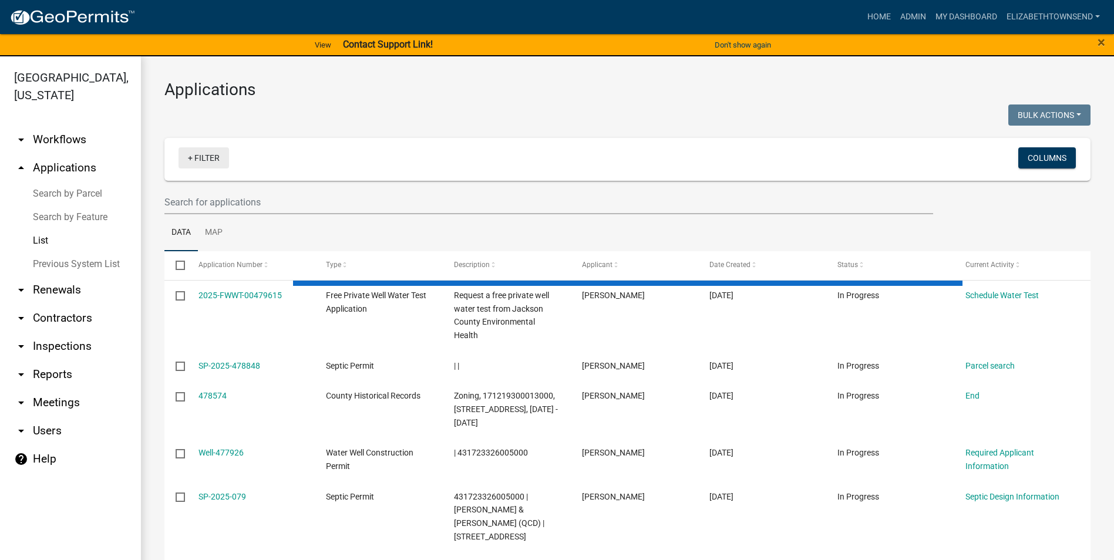
click at [223, 156] on link "+ Filter" at bounding box center [204, 157] width 51 height 21
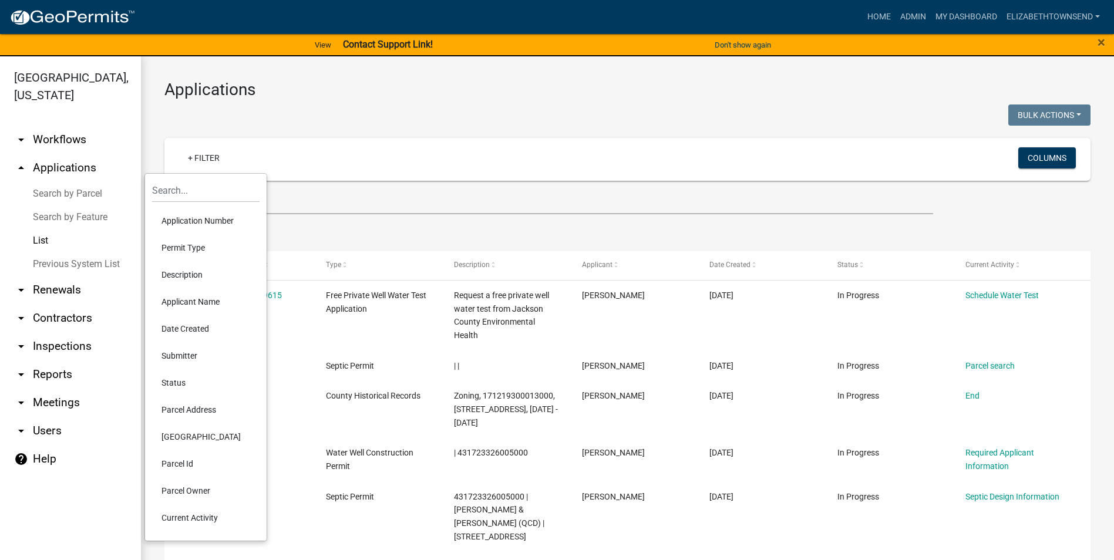
click at [192, 248] on li "Permit Type" at bounding box center [206, 247] width 108 height 27
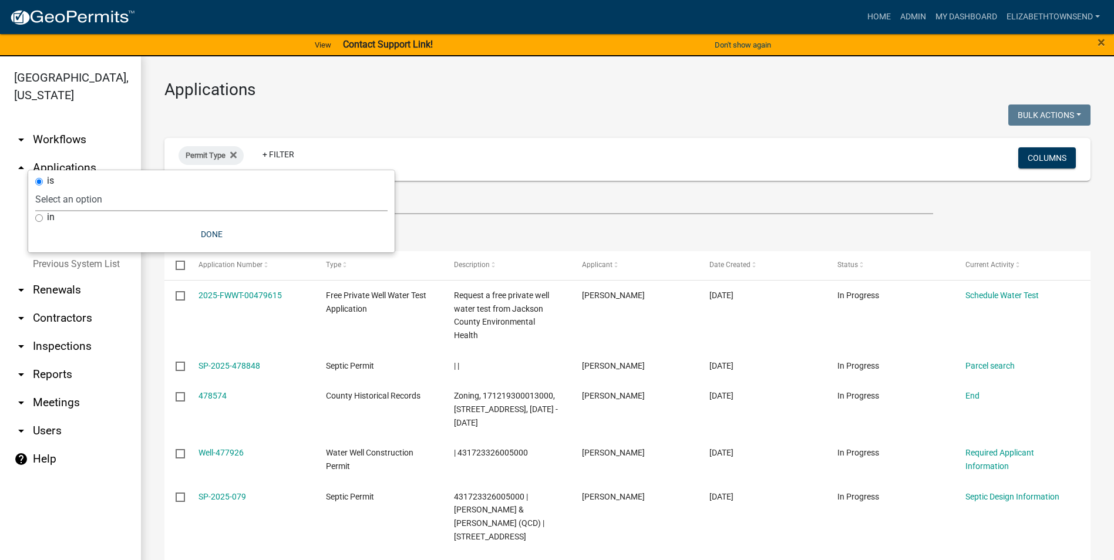
click at [147, 201] on select "Select an option County Historical Records DRAFT - Ag-Exempt Verification DRAFT…" at bounding box center [211, 199] width 352 height 24
select select "00c8d5c9-54c6-4a9d-979b-504790a05259"
click at [63, 187] on select "Select an option County Historical Records DRAFT - Ag-Exempt Verification DRAFT…" at bounding box center [211, 199] width 352 height 24
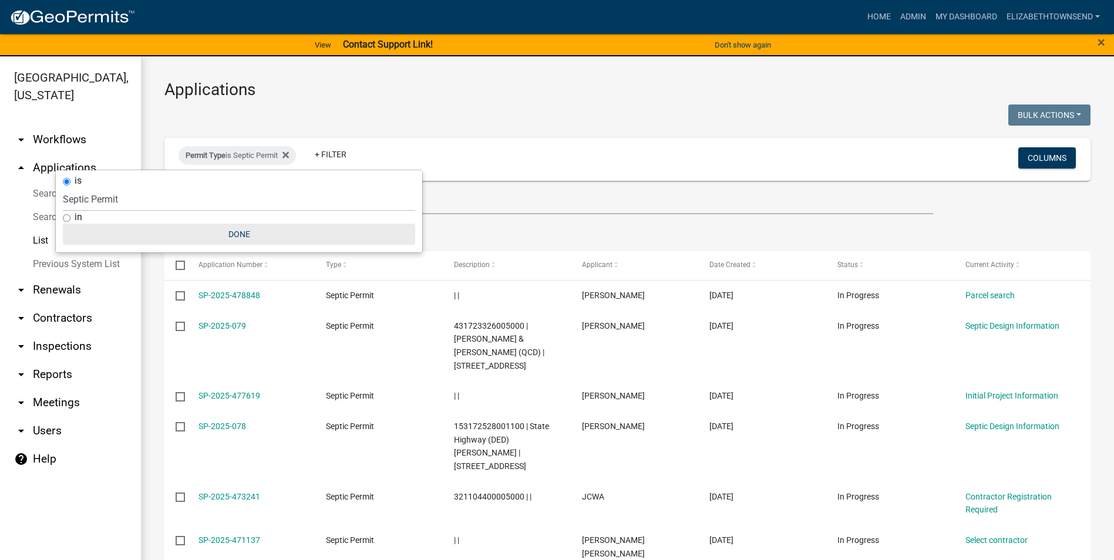
click at [246, 233] on button "Done" at bounding box center [239, 234] width 352 height 21
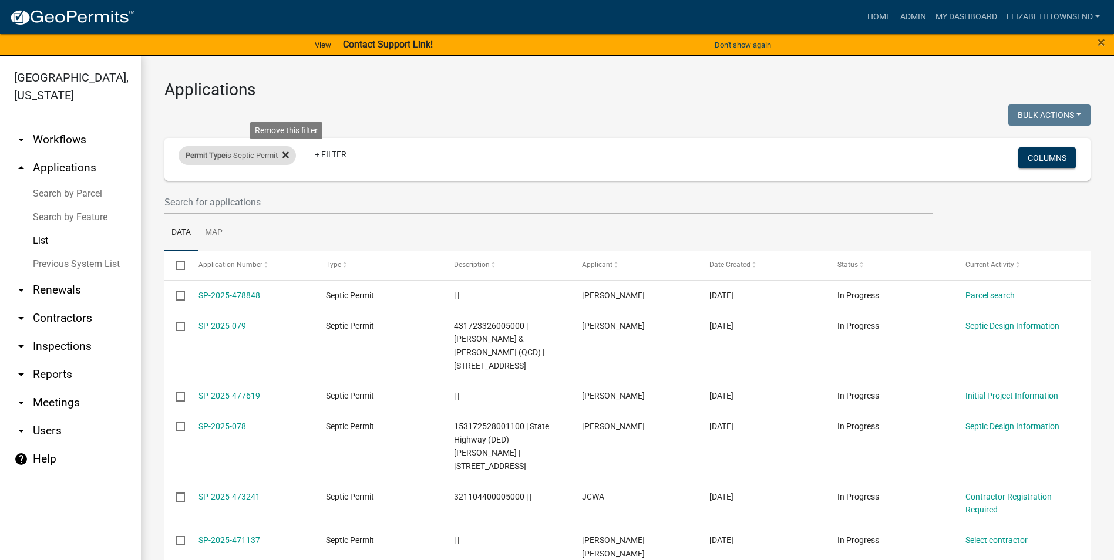
click at [289, 156] on icon at bounding box center [286, 155] width 6 height 6
